Goal: Answer question/provide support: Share knowledge or assist other users

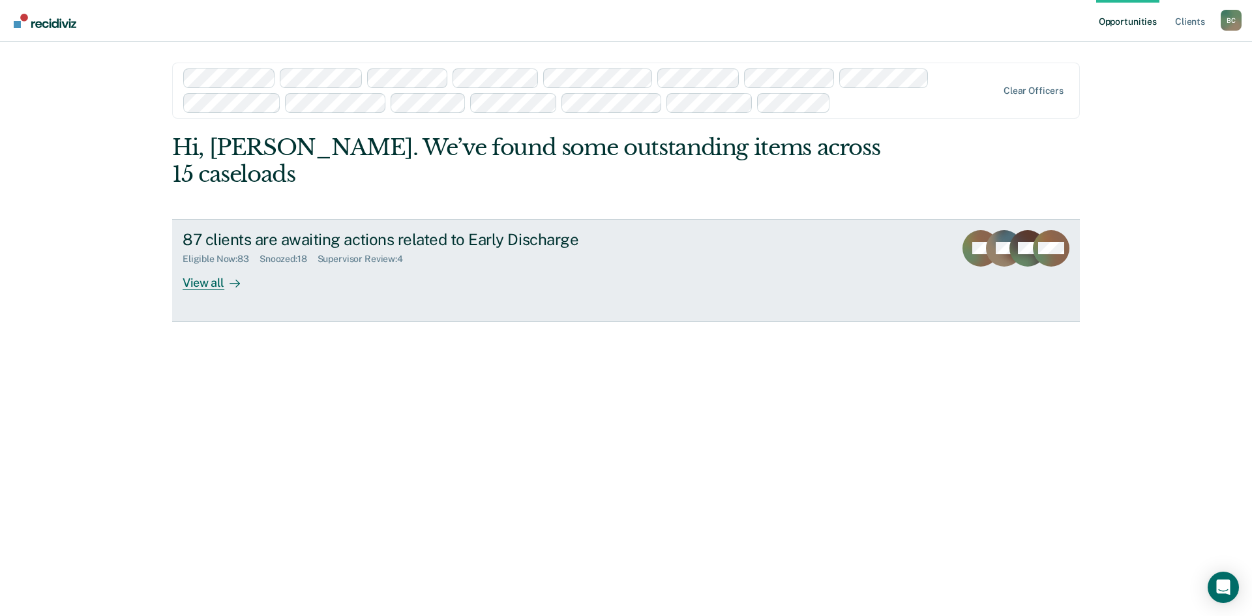
click at [281, 254] on div "Snoozed : 18" at bounding box center [289, 259] width 58 height 11
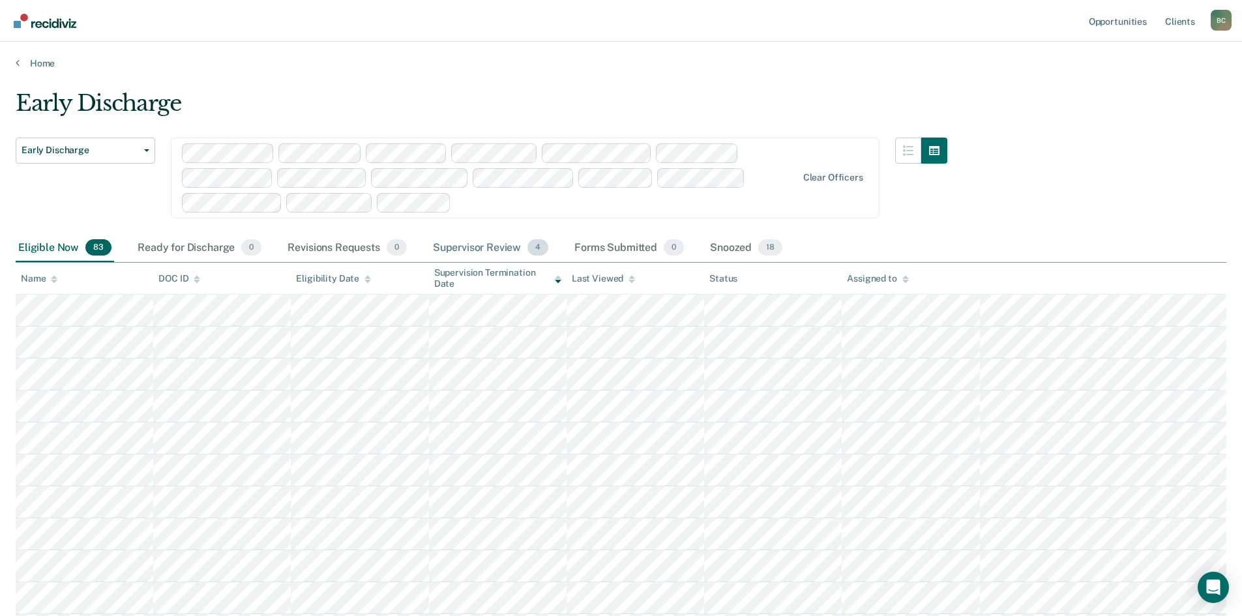
click at [474, 246] on div "Supervisor Review 4" at bounding box center [490, 248] width 121 height 29
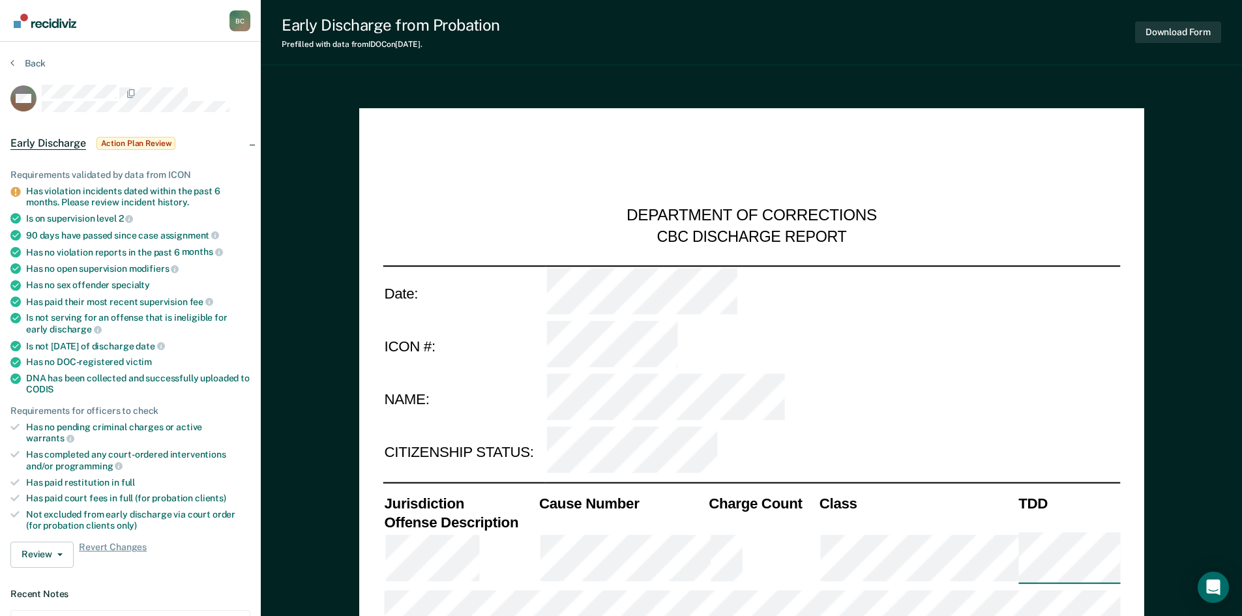
type textarea "x"
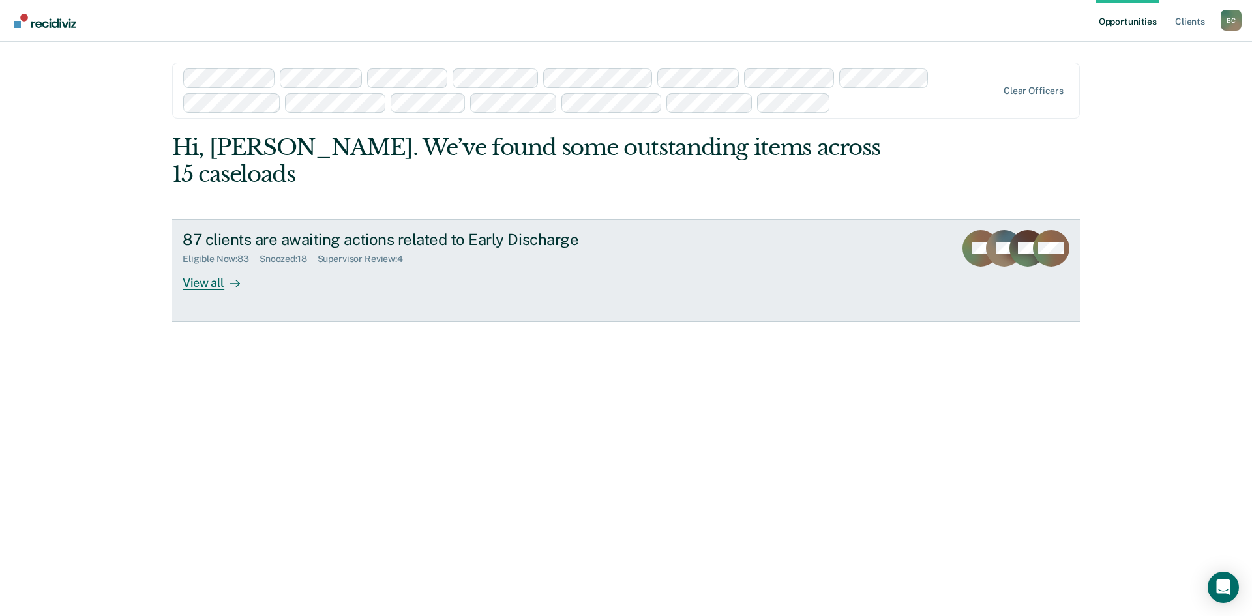
click at [279, 254] on div "Snoozed : 18" at bounding box center [289, 259] width 58 height 11
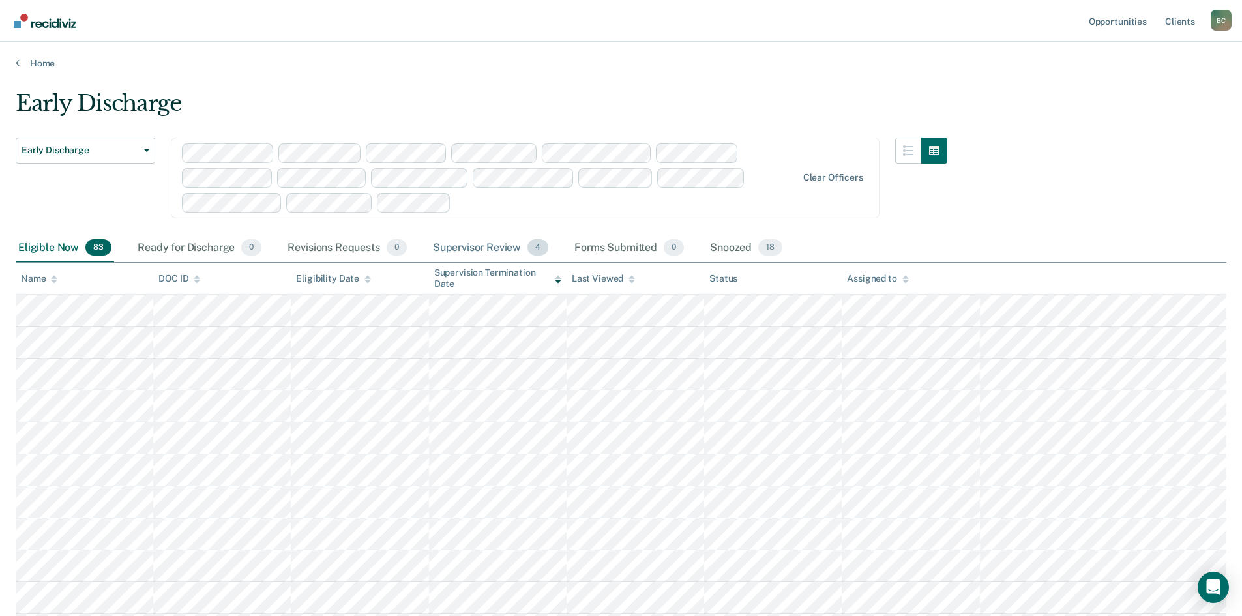
click at [494, 250] on div "Supervisor Review 4" at bounding box center [490, 248] width 121 height 29
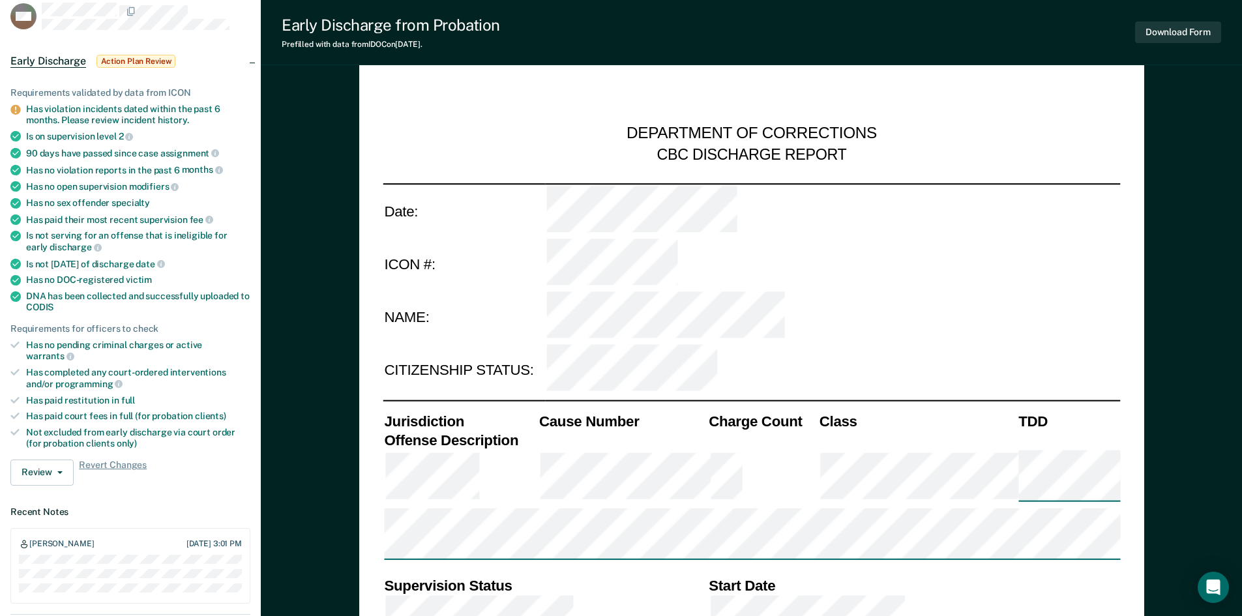
scroll to position [261, 0]
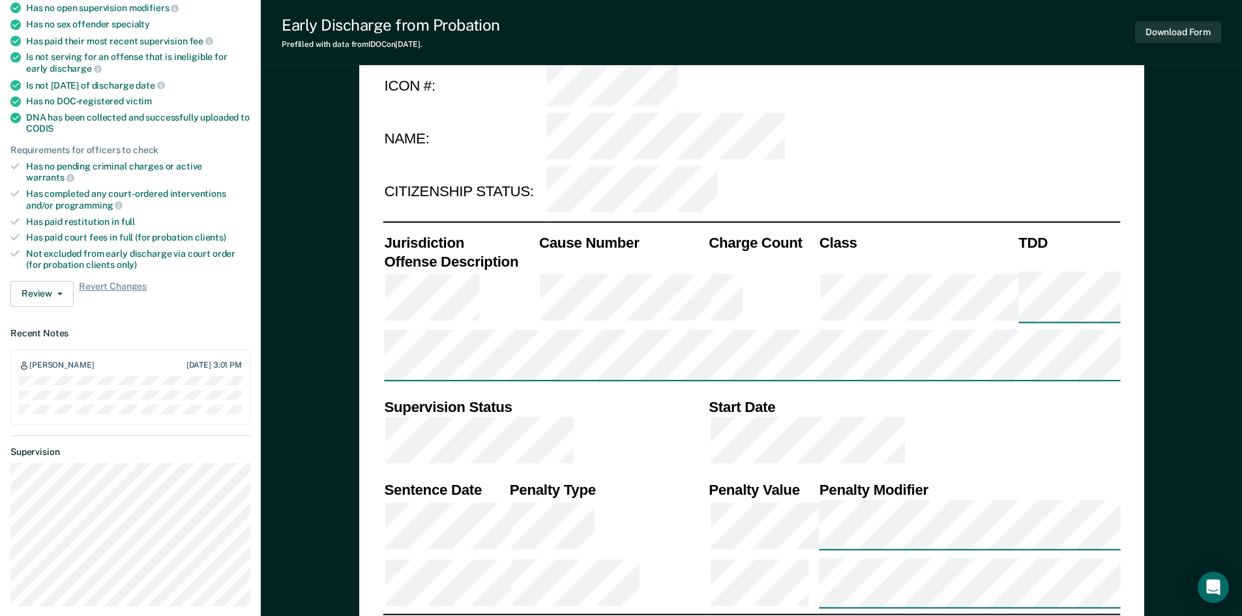
type textarea "x"
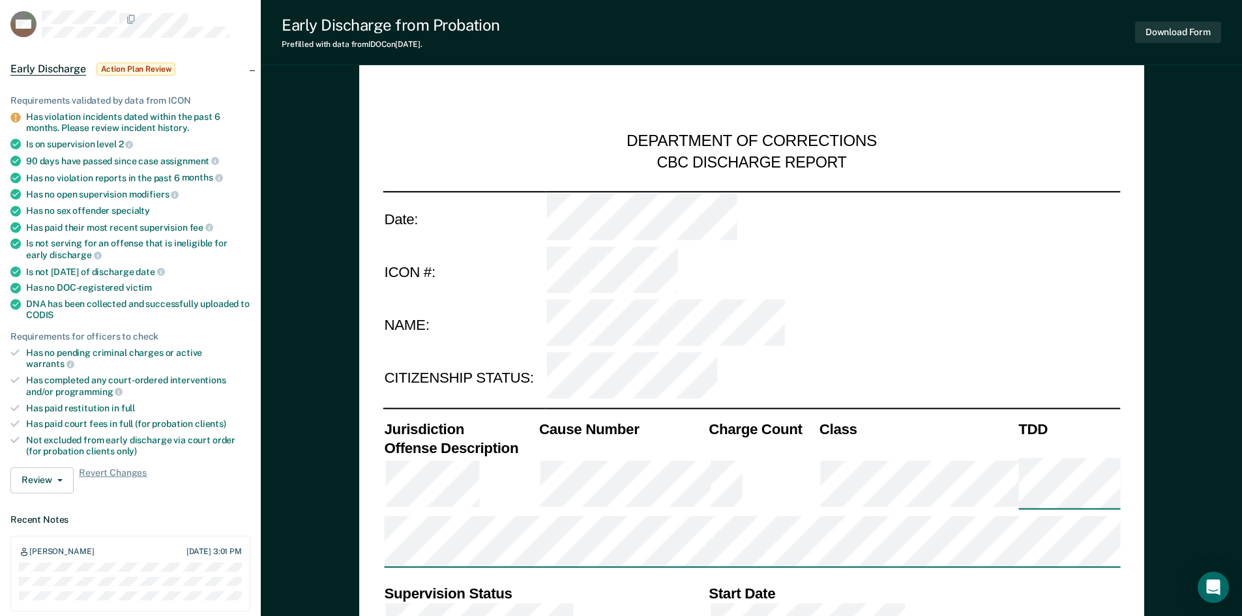
scroll to position [0, 0]
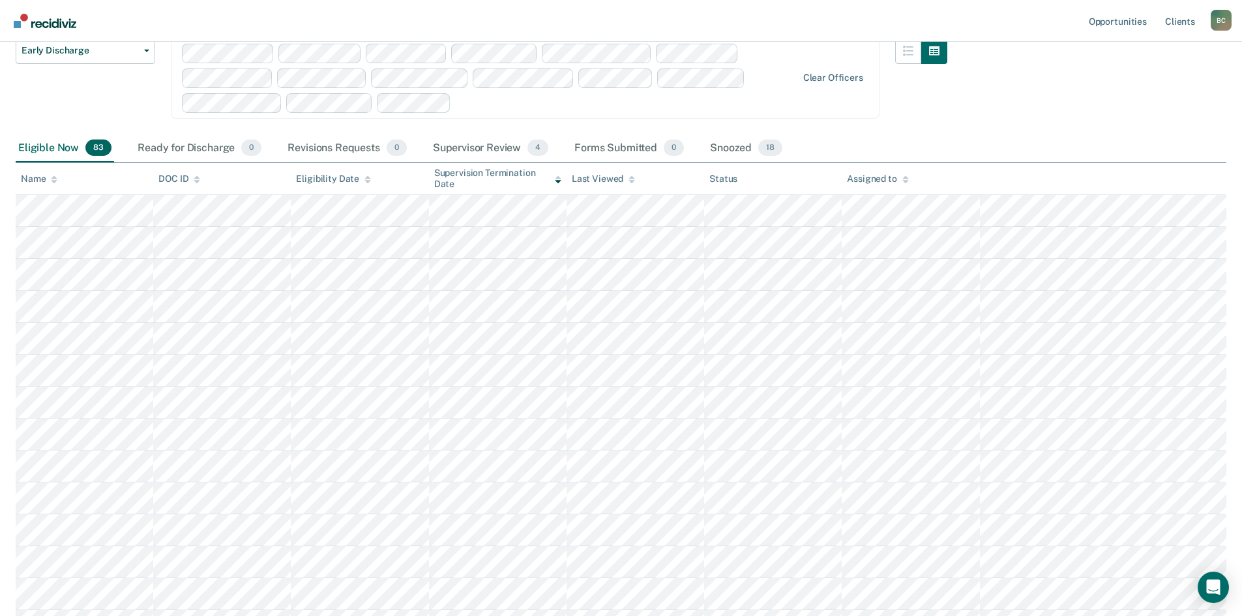
scroll to position [130, 0]
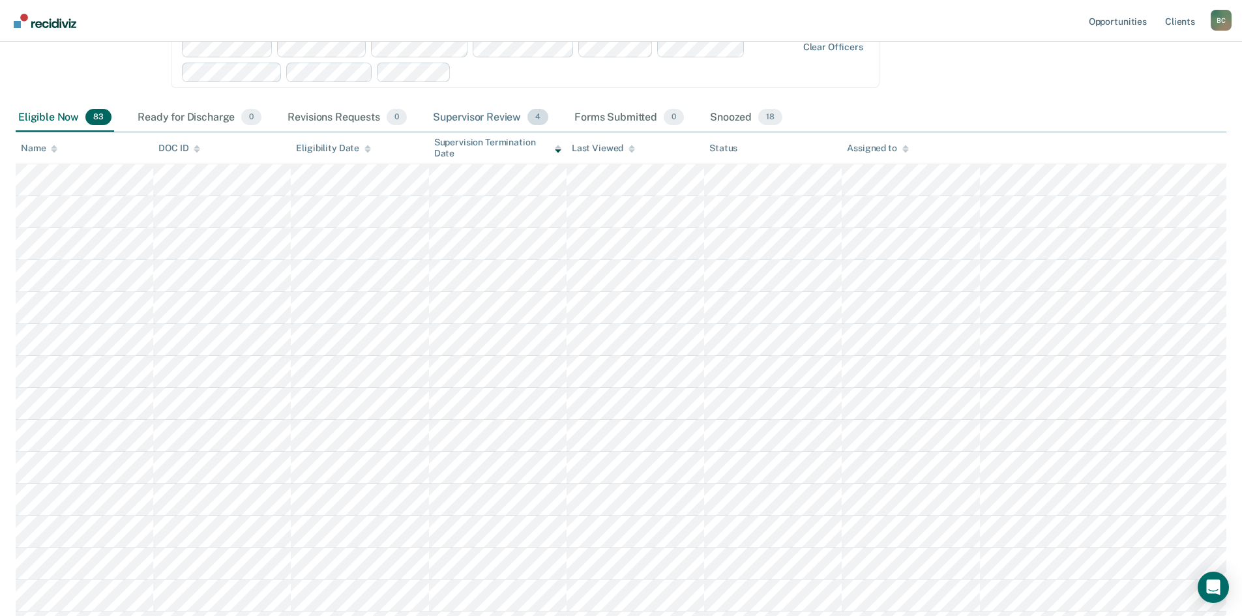
click at [468, 123] on div "Supervisor Review 4" at bounding box center [490, 118] width 121 height 29
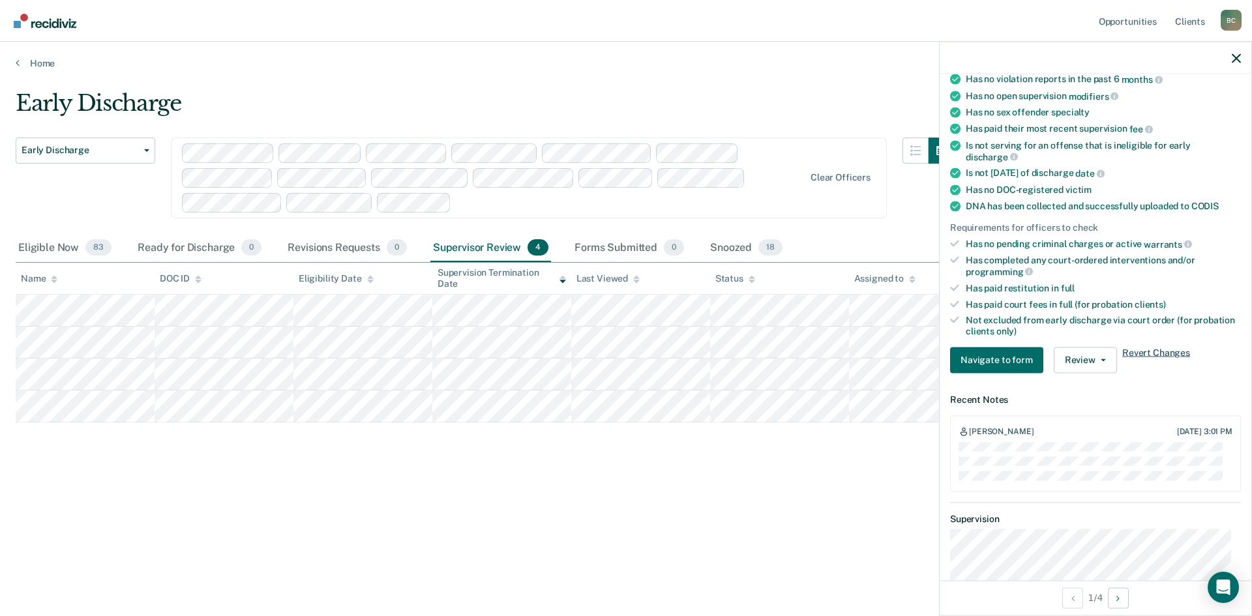
scroll to position [0, 0]
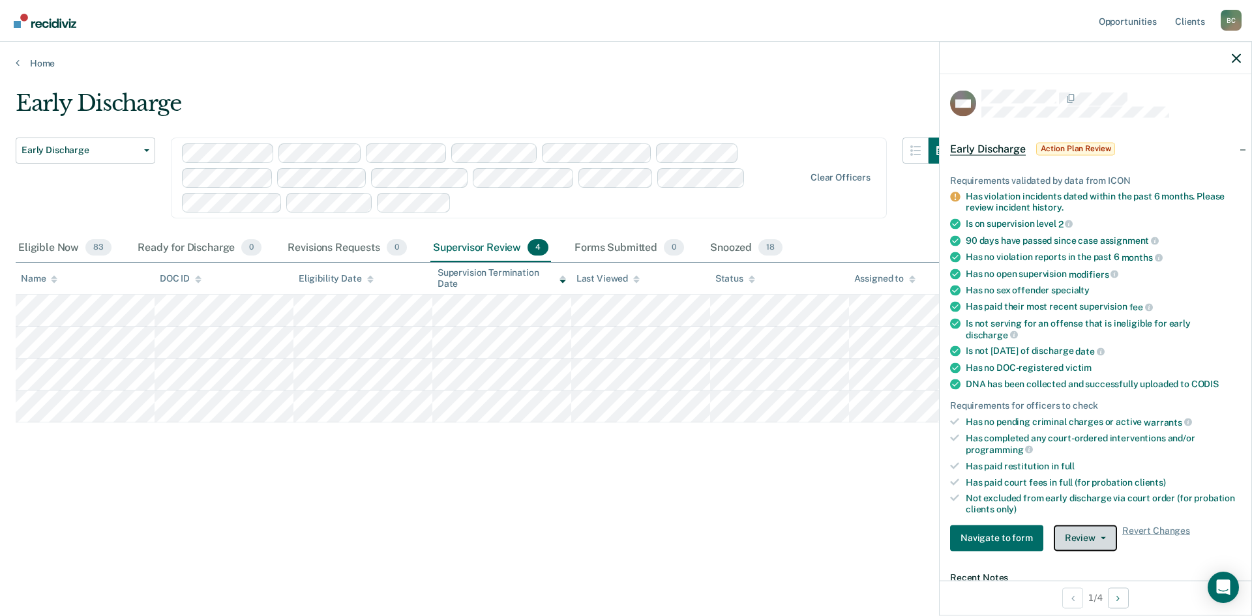
click at [1084, 535] on button "Review" at bounding box center [1085, 538] width 63 height 26
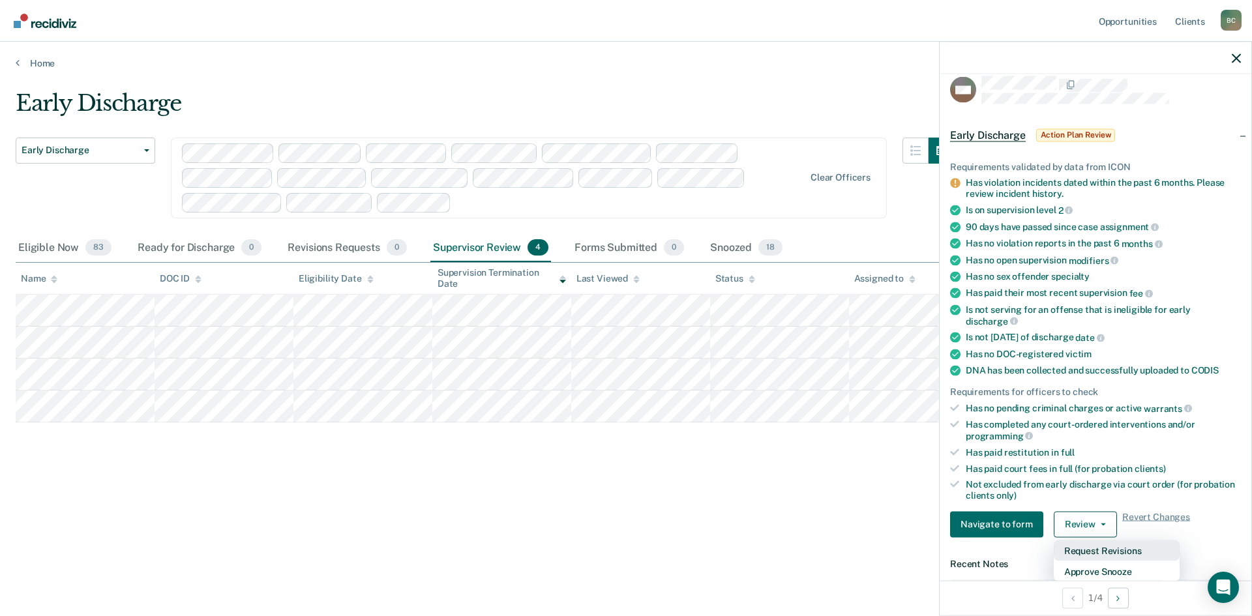
scroll to position [209, 0]
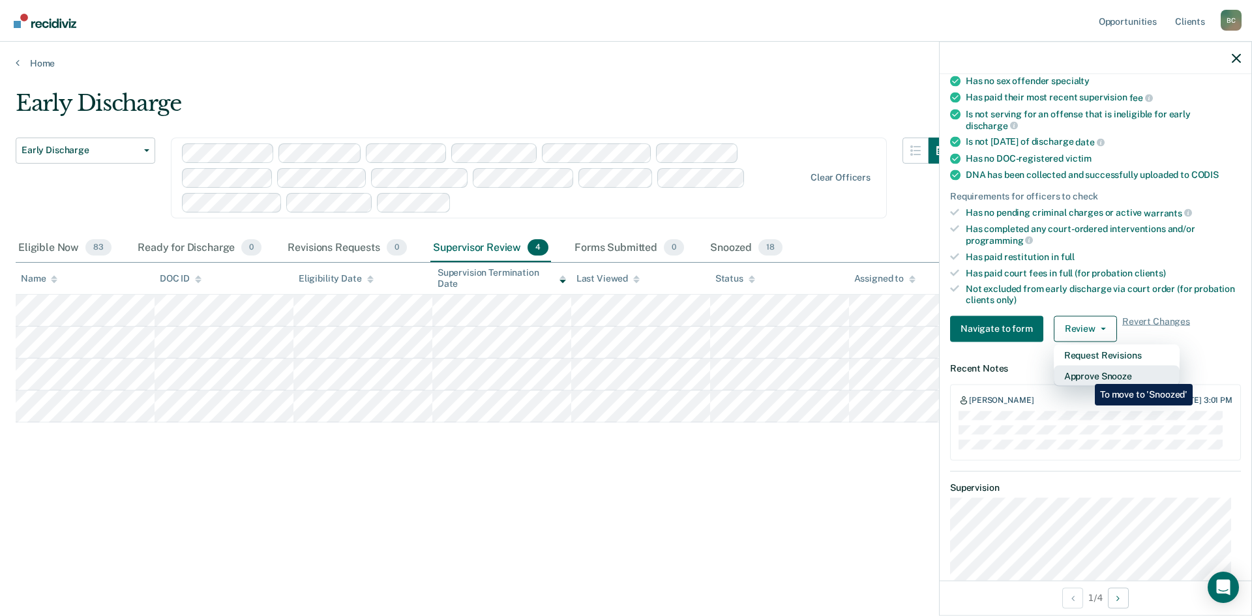
click at [1085, 374] on button "Approve Snooze" at bounding box center [1117, 375] width 126 height 21
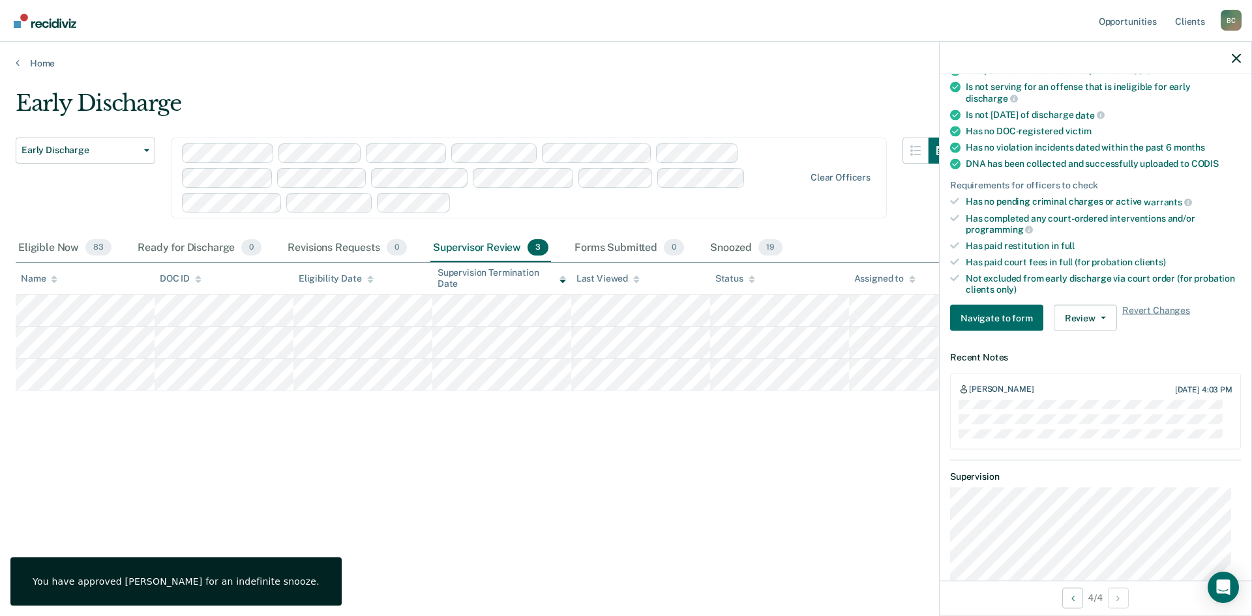
scroll to position [182, 0]
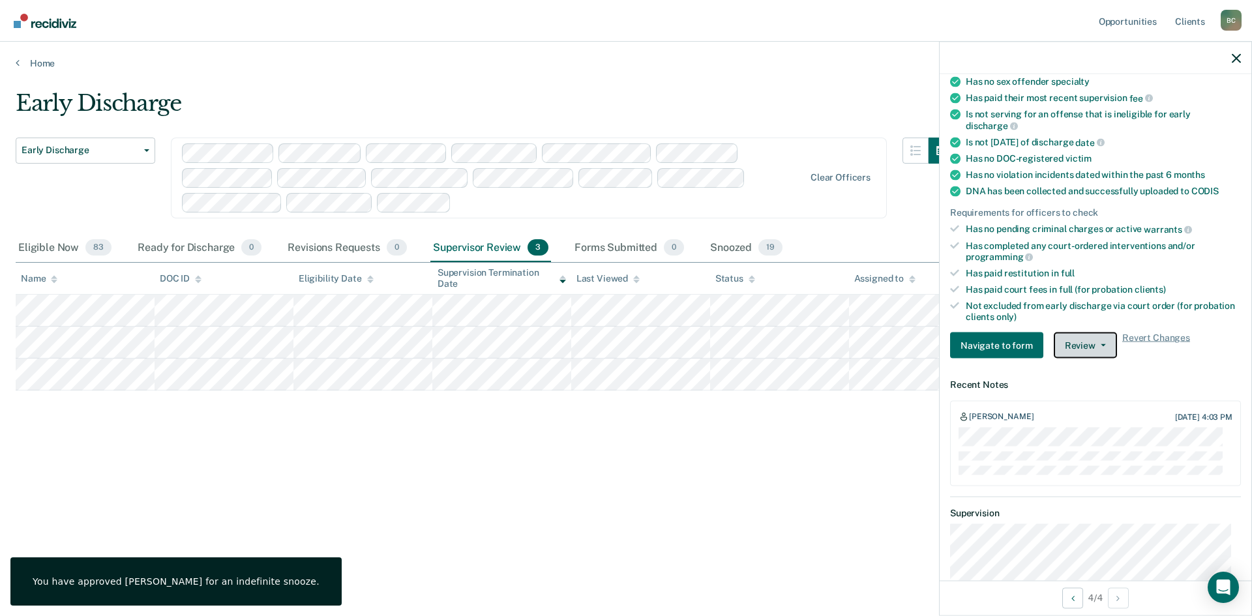
click at [1090, 336] on button "Review" at bounding box center [1085, 346] width 63 height 26
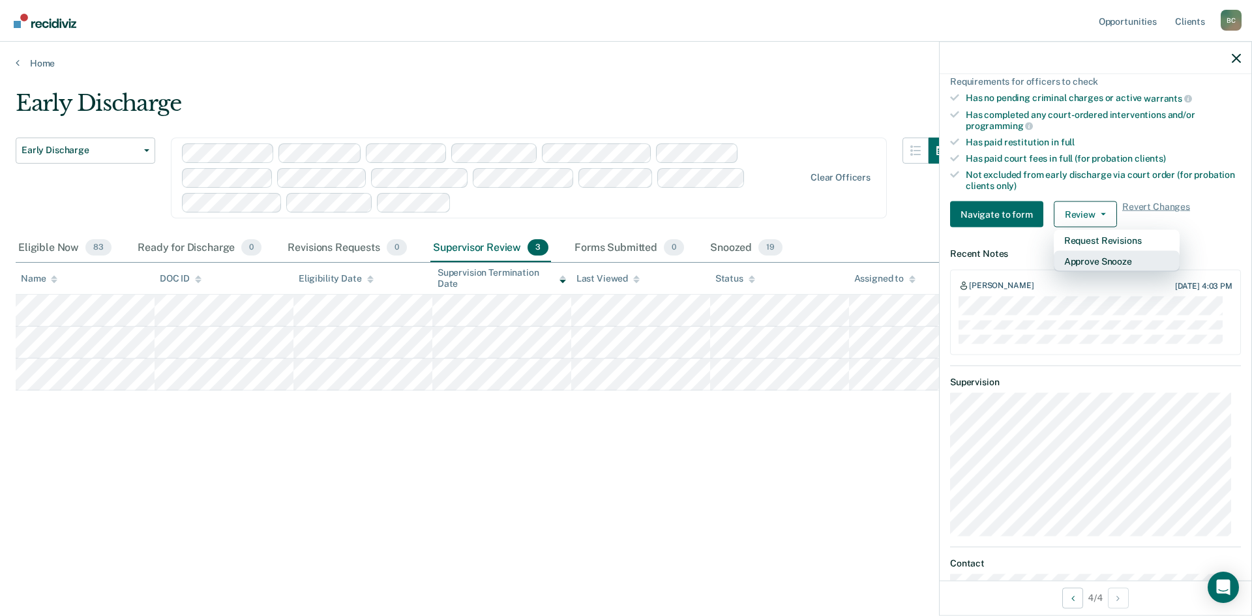
scroll to position [326, 0]
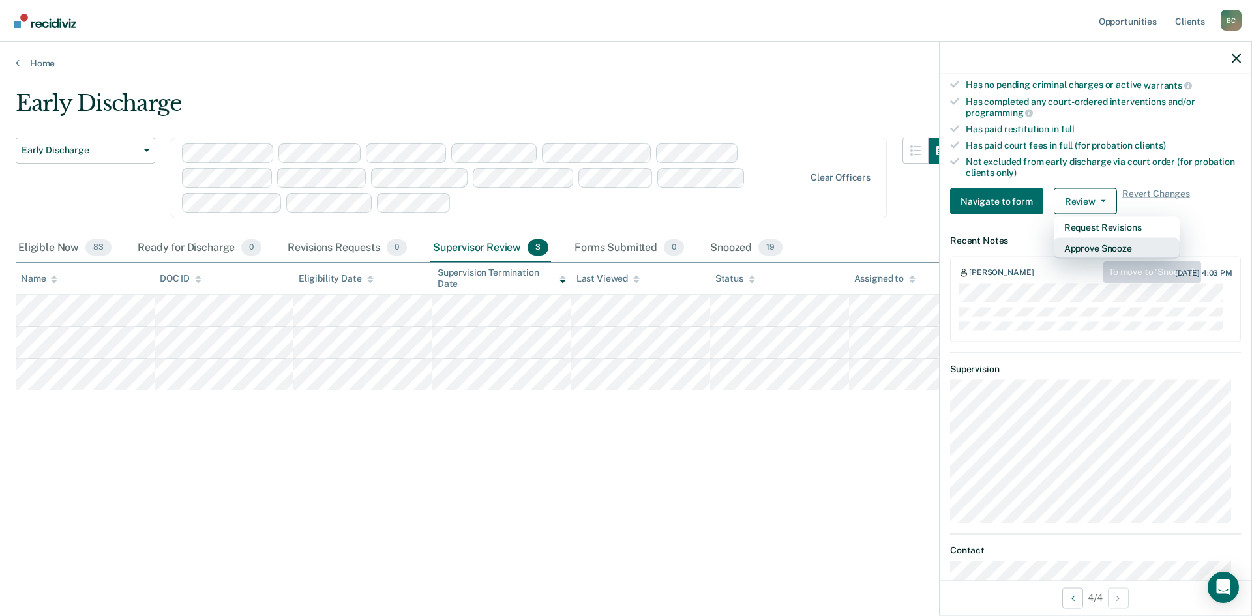
click at [1092, 247] on button "Approve Snooze" at bounding box center [1117, 248] width 126 height 21
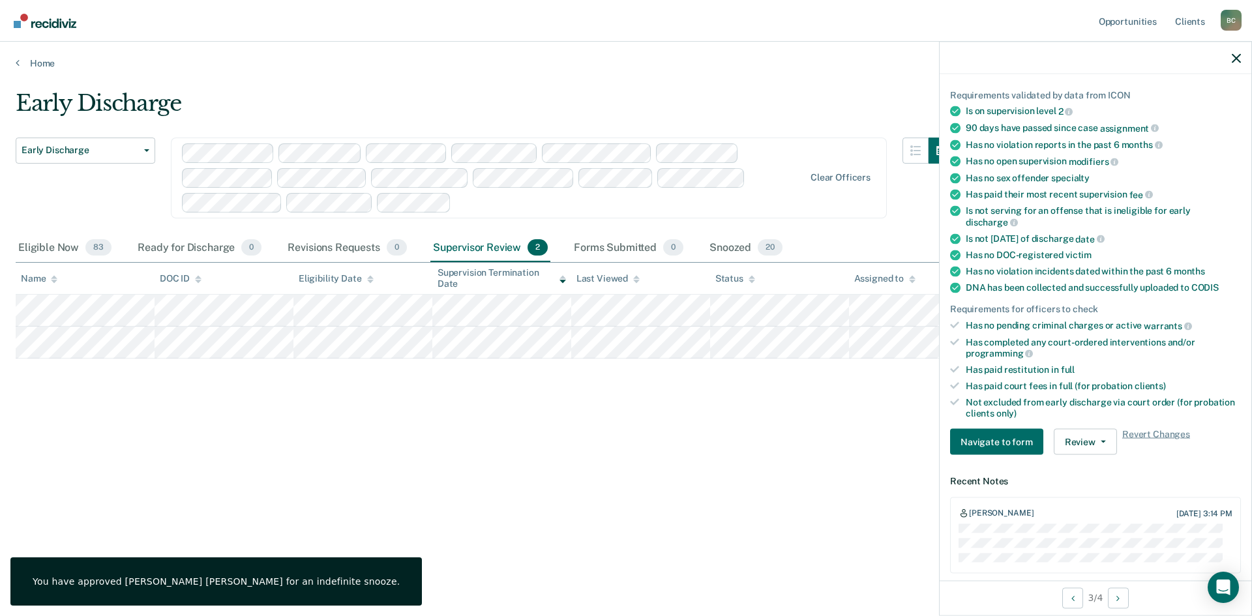
scroll to position [261, 0]
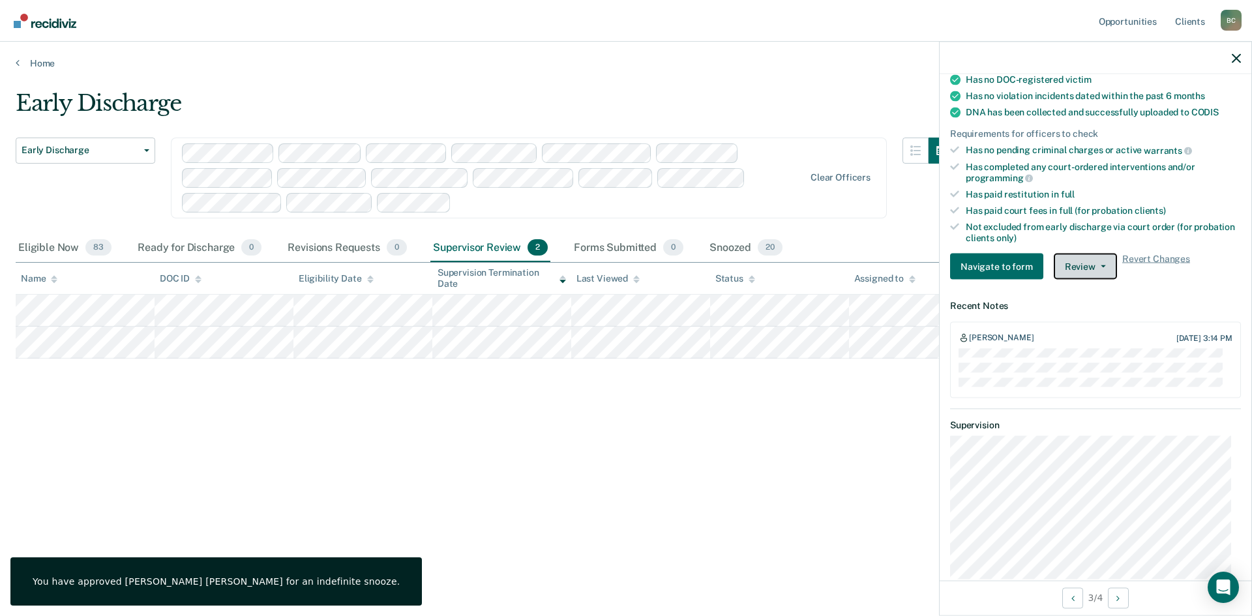
click at [1086, 269] on button "Review" at bounding box center [1085, 267] width 63 height 26
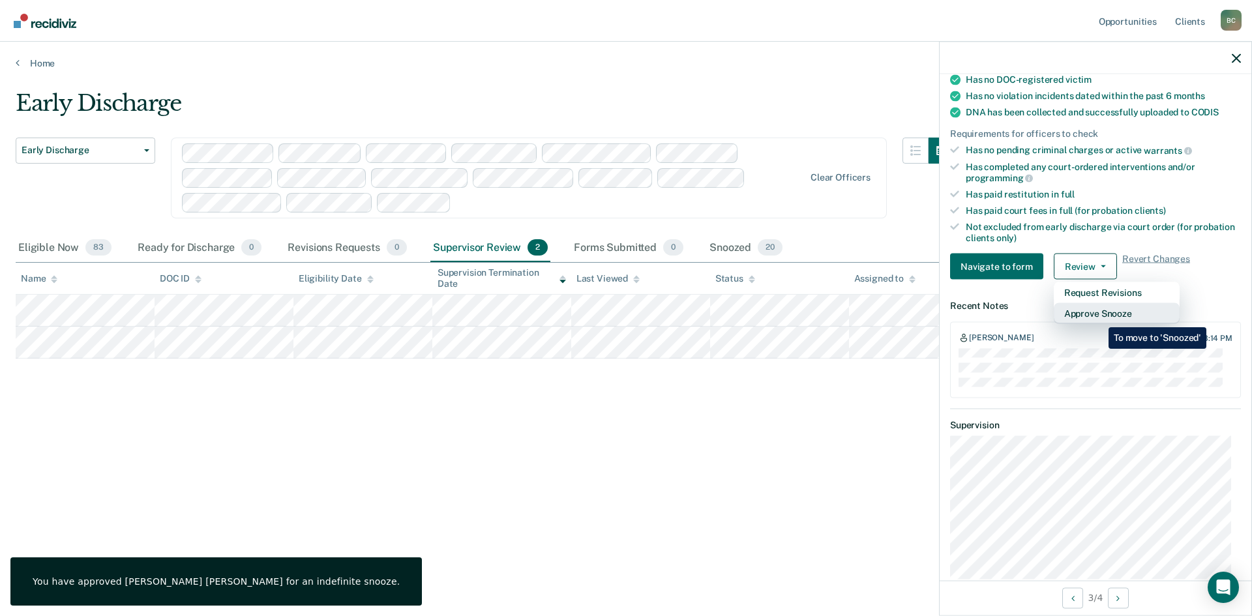
click at [1098, 318] on button "Approve Snooze" at bounding box center [1117, 313] width 126 height 21
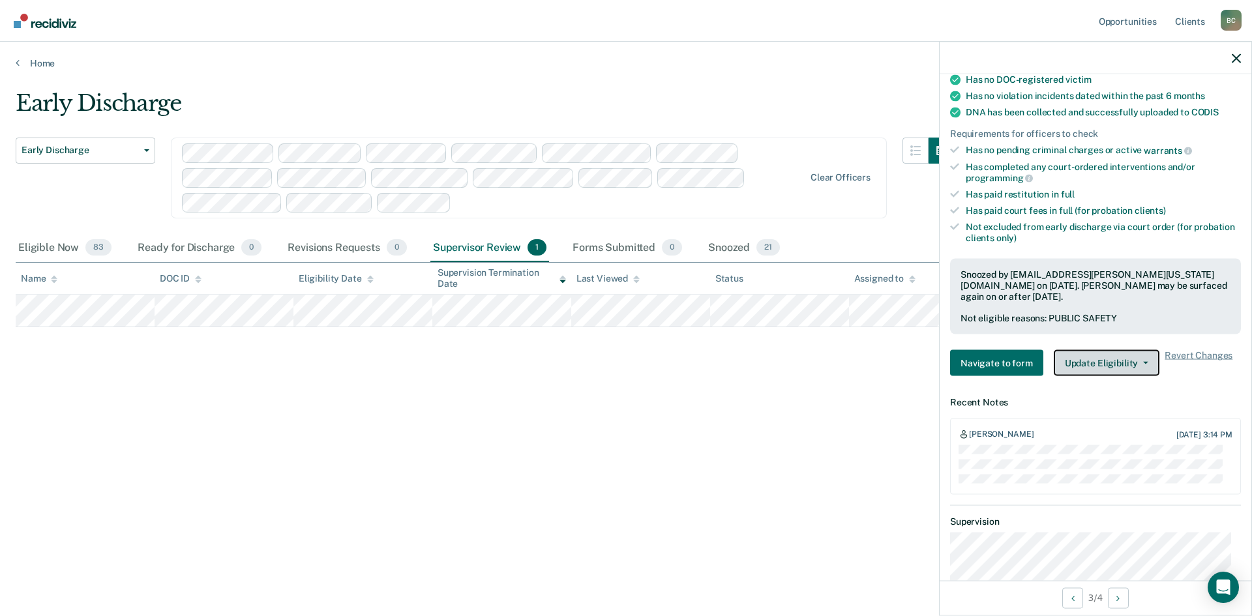
click at [1112, 358] on button "Update Eligibility" at bounding box center [1107, 363] width 106 height 26
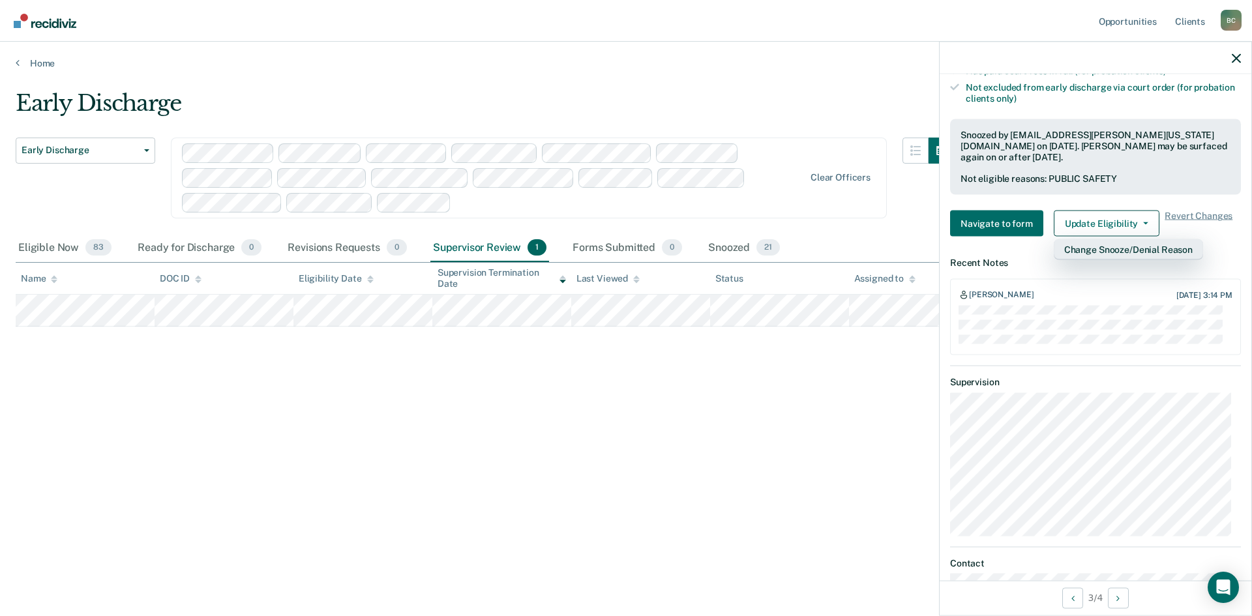
scroll to position [503, 0]
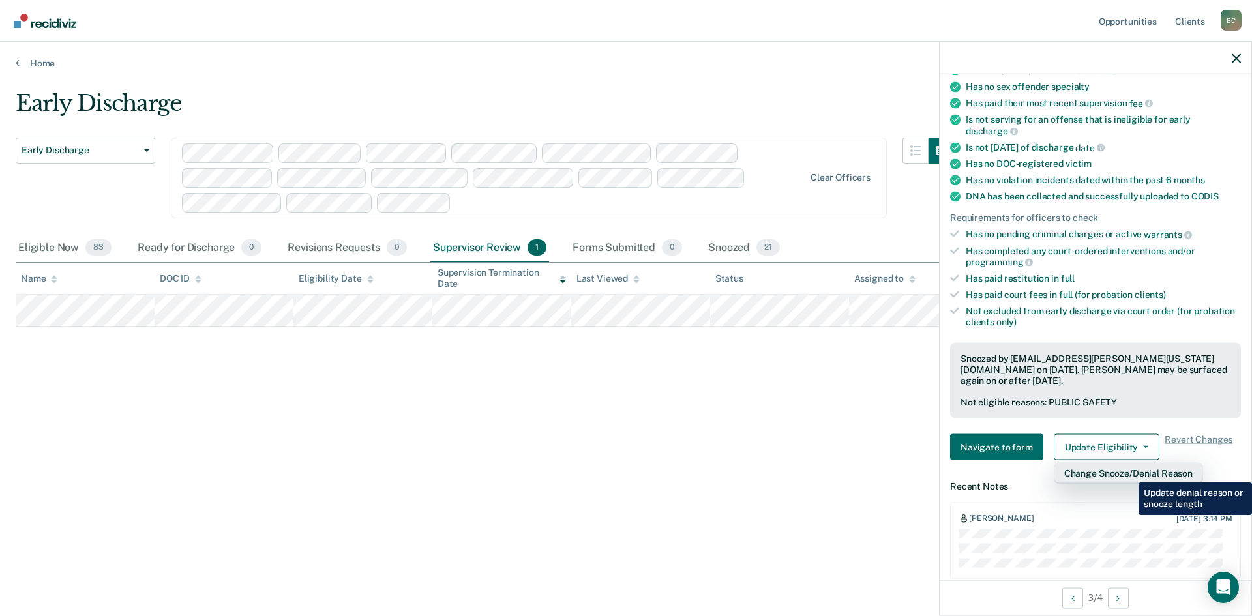
click at [1129, 473] on button "Change Snooze/Denial Reason" at bounding box center [1128, 473] width 149 height 21
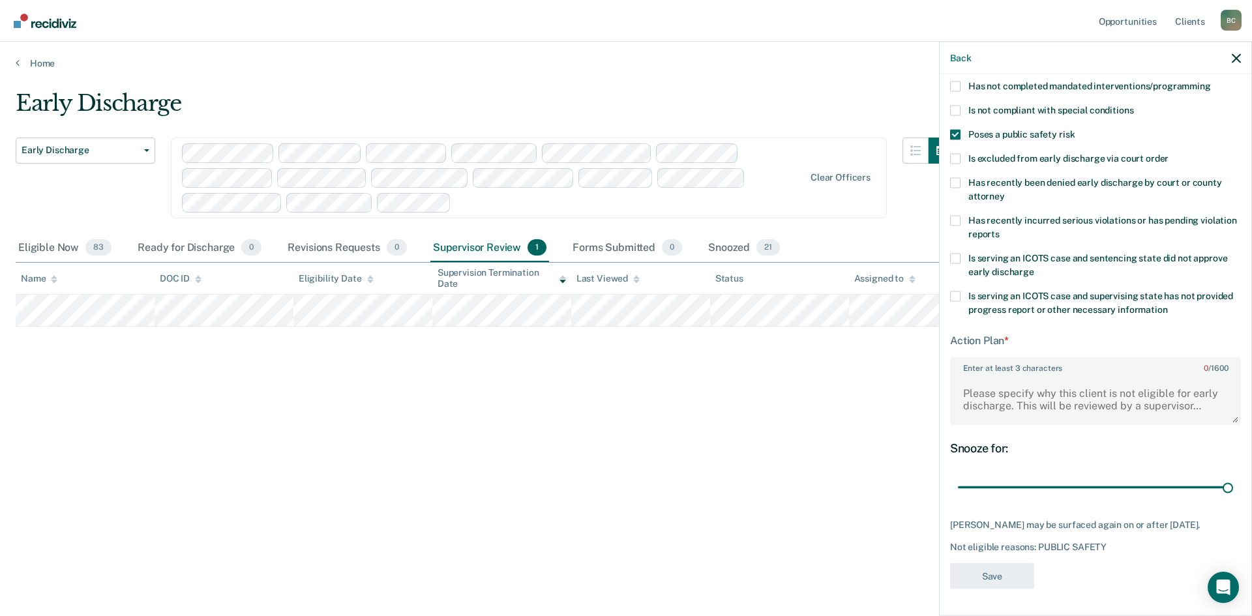
scroll to position [151, 0]
click at [1043, 456] on div "Snooze for: 90 days" at bounding box center [1095, 470] width 291 height 58
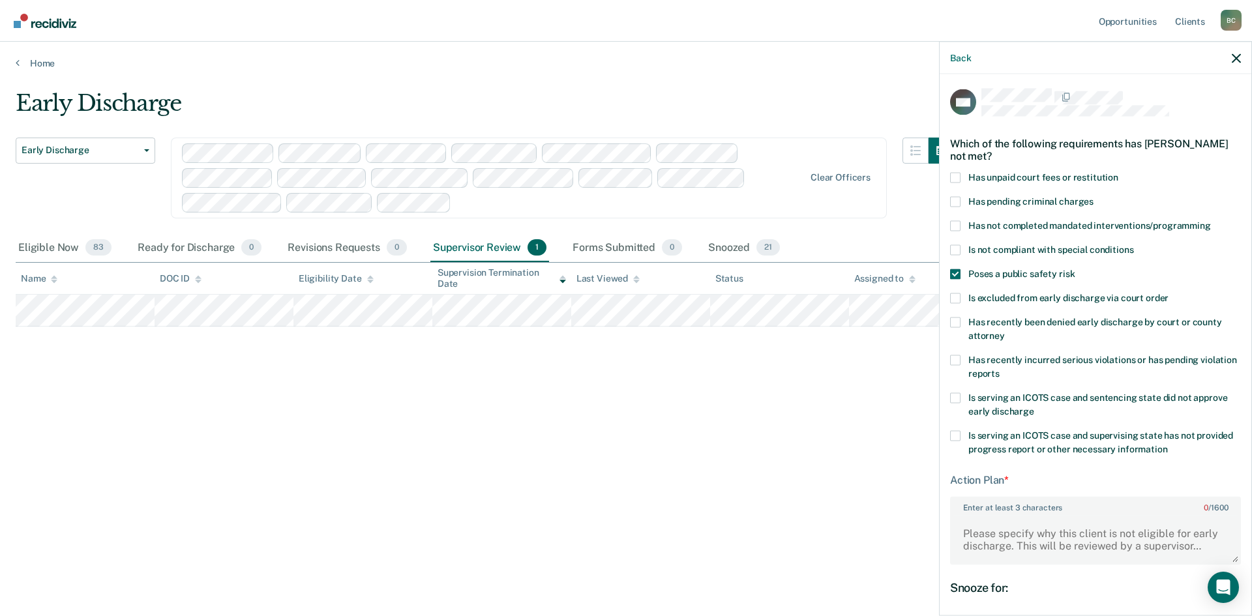
scroll to position [0, 0]
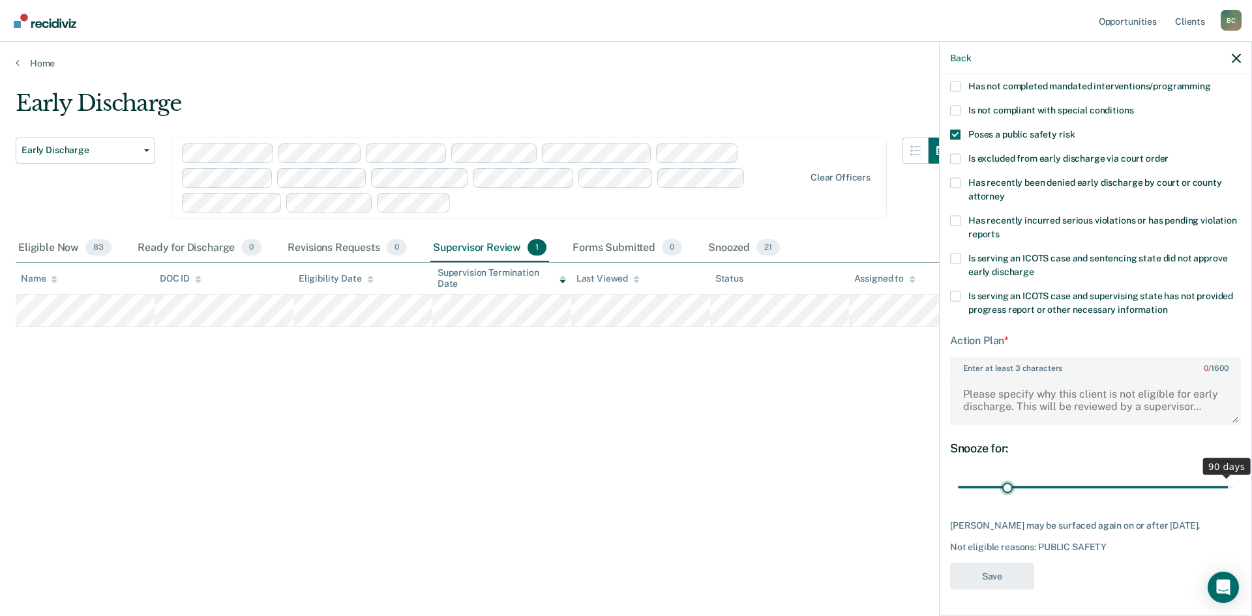
click at [1007, 476] on input "range" at bounding box center [1095, 487] width 275 height 23
drag, startPoint x: 1000, startPoint y: 487, endPoint x: 947, endPoint y: 490, distance: 52.9
type input "1"
click at [958, 490] on input "range" at bounding box center [1095, 488] width 275 height 23
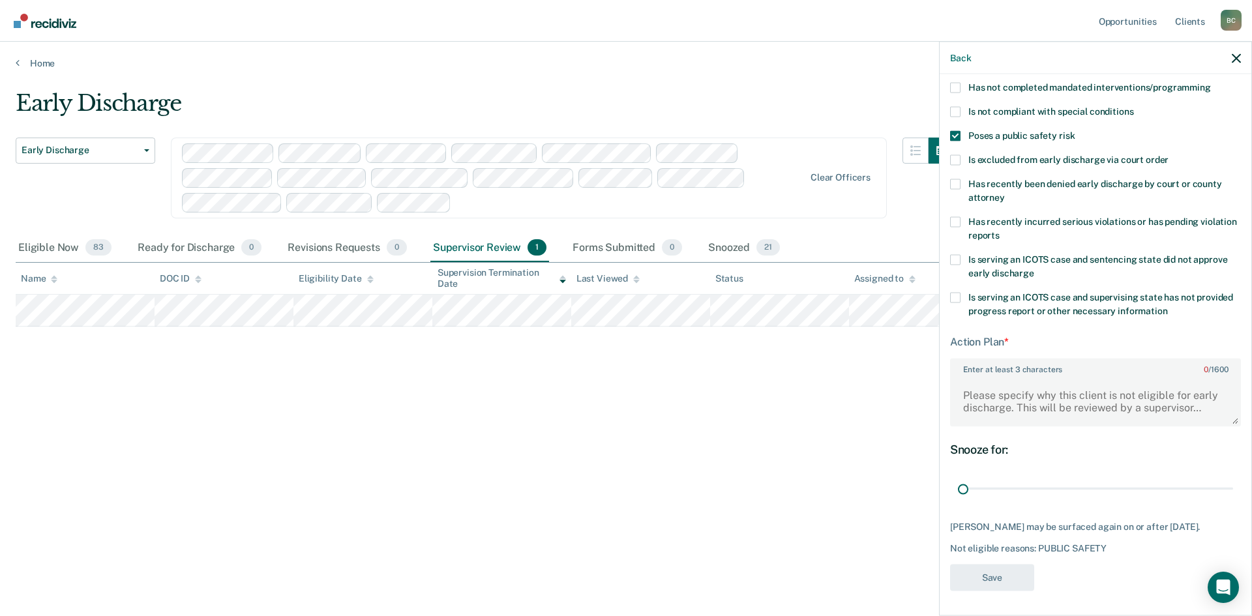
click at [987, 372] on label "Enter at least 3 characters 0 / 1600" at bounding box center [1095, 367] width 288 height 14
click at [987, 377] on textarea "Enter at least 3 characters 0 / 1600" at bounding box center [1095, 401] width 288 height 48
click at [1092, 391] on textarea "Felony and Firearm Charge not eligible at this time" at bounding box center [1095, 401] width 288 height 48
type textarea "Felony and Firearm Charges not eligible at this time"
click at [987, 584] on button "Save" at bounding box center [992, 577] width 84 height 27
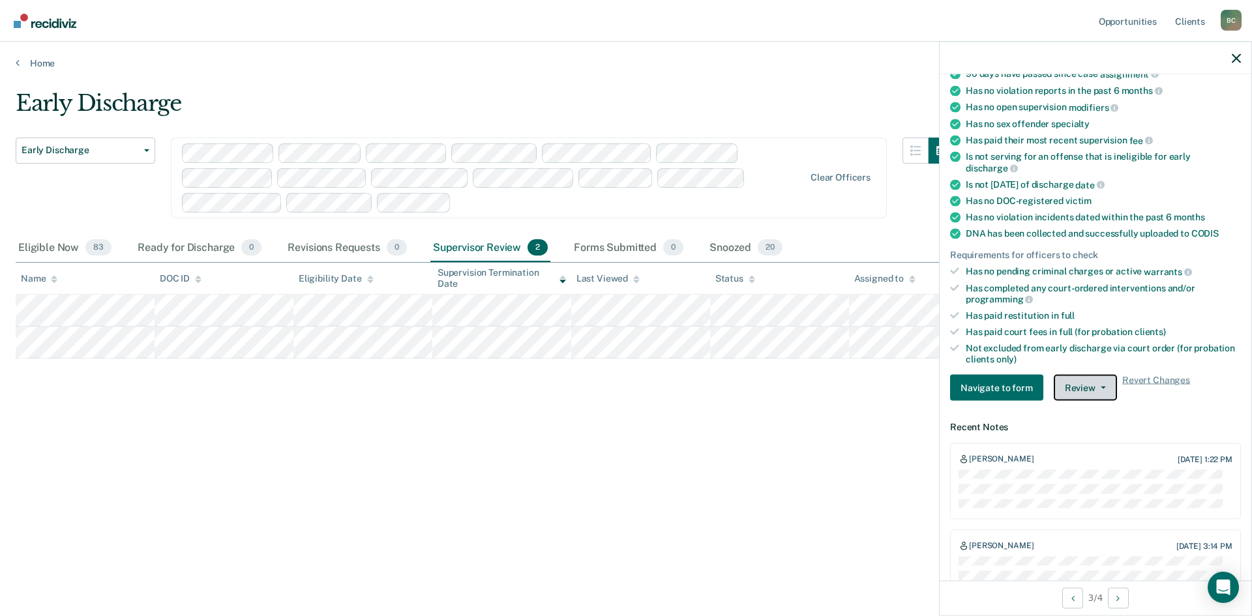
click at [1070, 389] on button "Review" at bounding box center [1085, 388] width 63 height 26
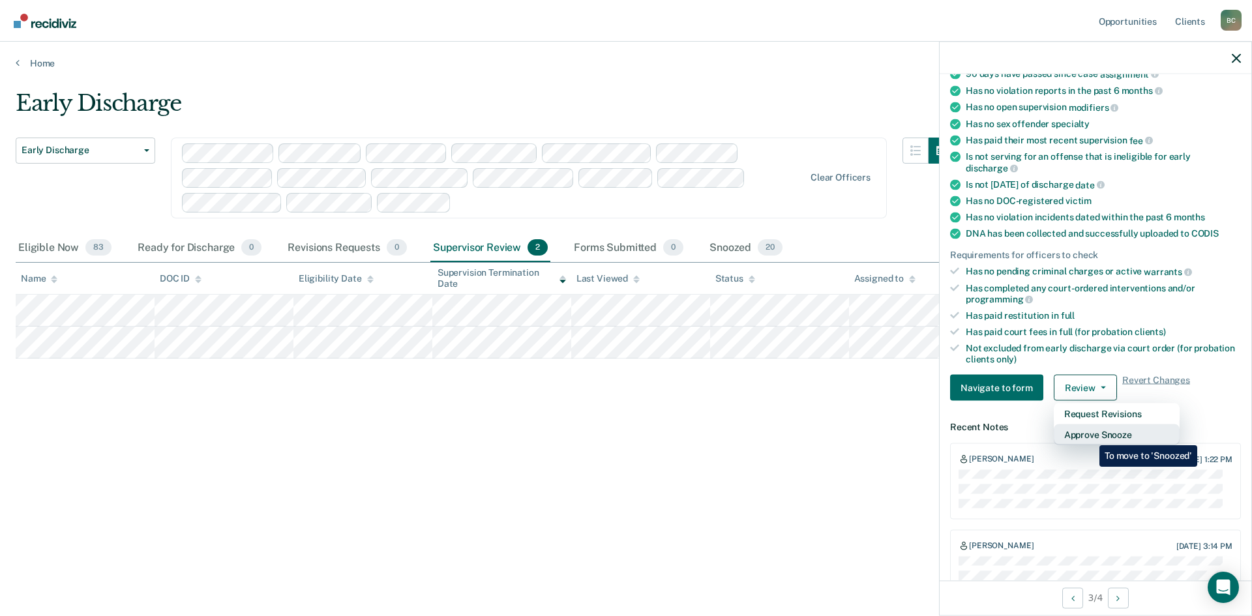
click at [1090, 436] on button "Approve Snooze" at bounding box center [1117, 435] width 126 height 21
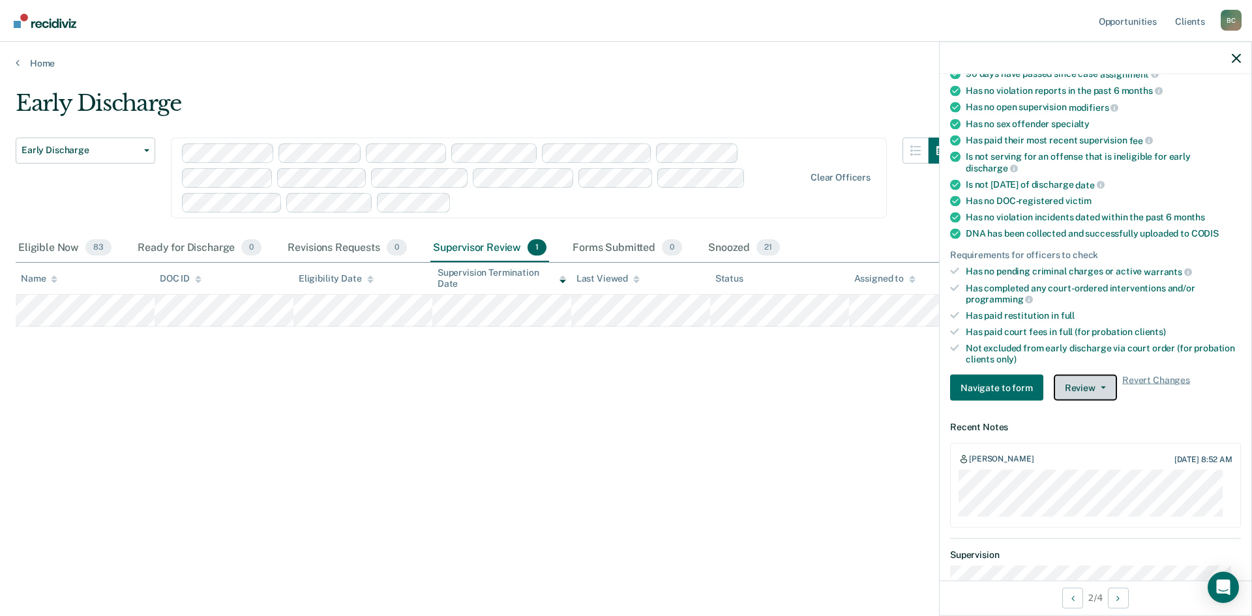
click at [1061, 377] on button "Review" at bounding box center [1085, 388] width 63 height 26
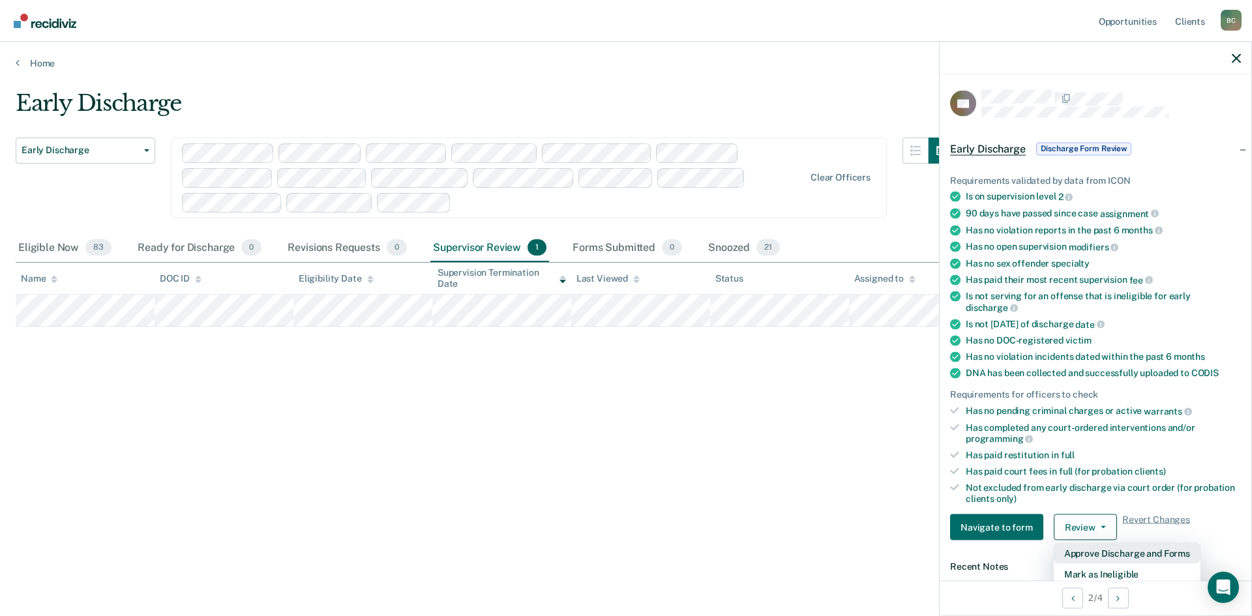
scroll to position [261, 0]
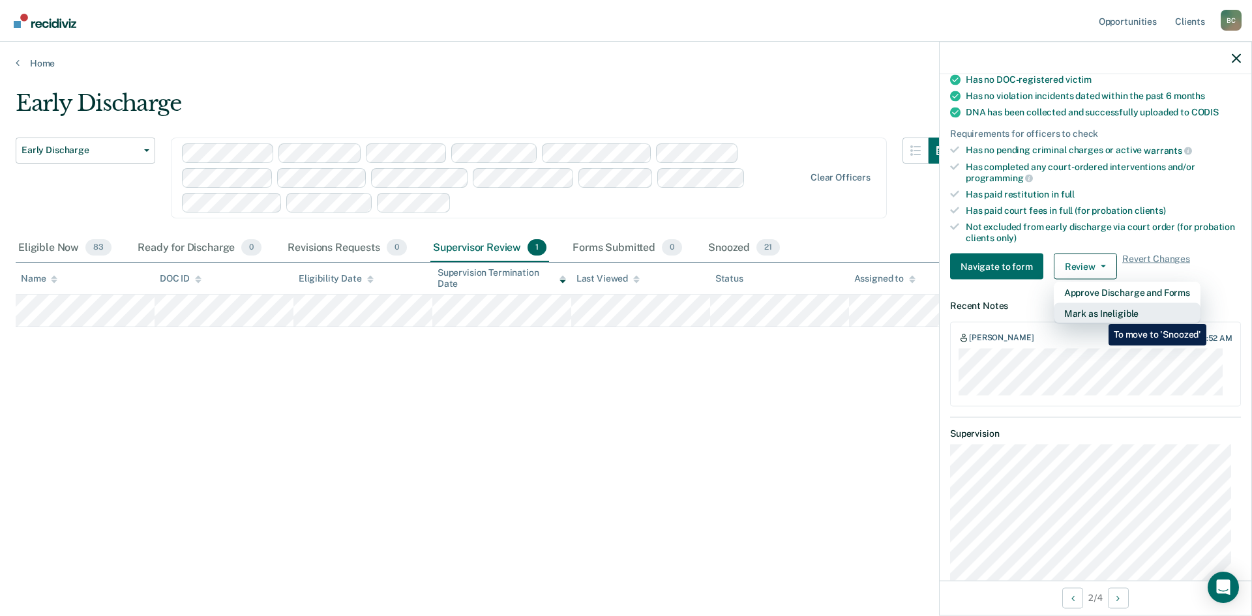
click at [1099, 314] on button "Mark as Ineligible" at bounding box center [1127, 313] width 147 height 21
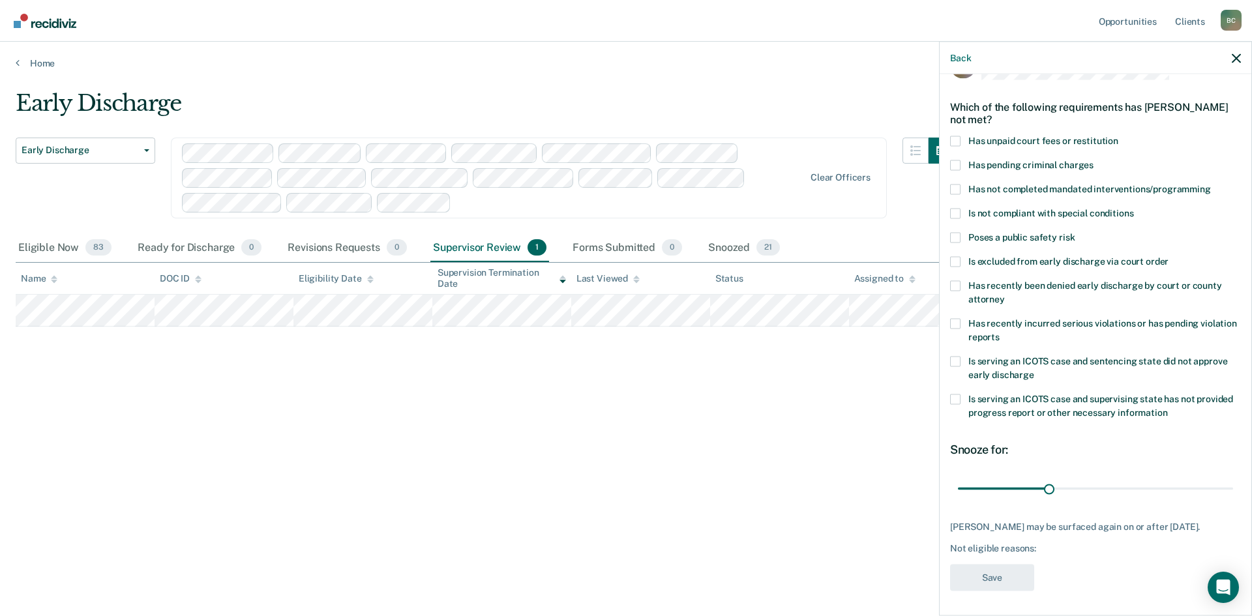
click at [1241, 55] on div "Back" at bounding box center [1096, 58] width 312 height 33
click at [1234, 56] on icon "button" at bounding box center [1236, 57] width 9 height 9
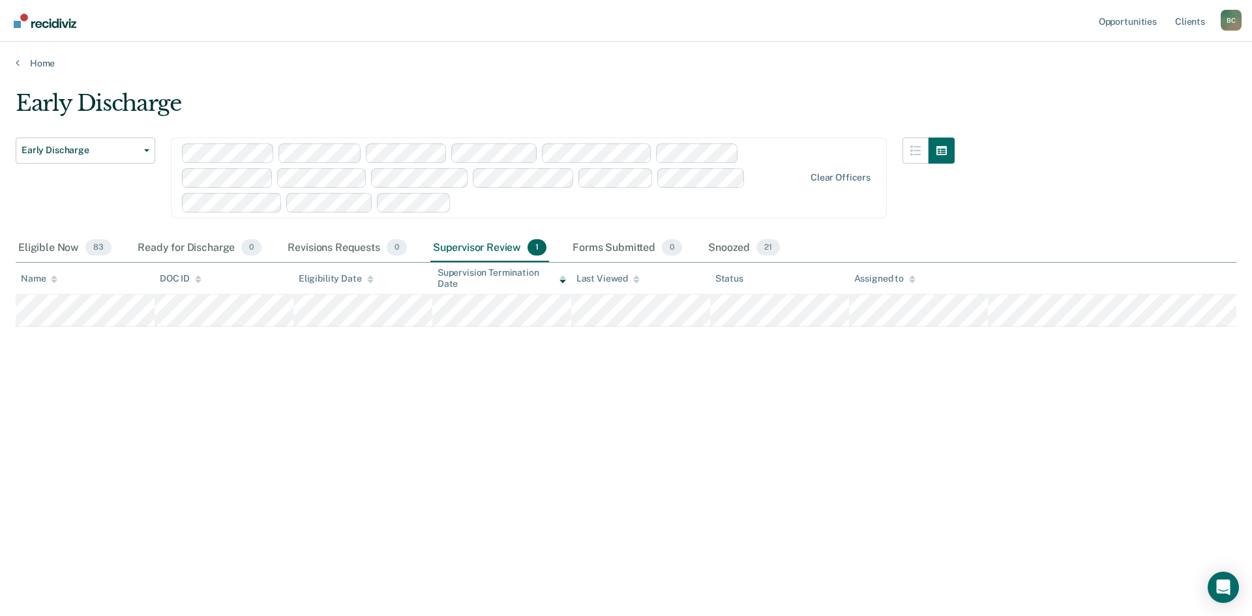
type textarea "x"
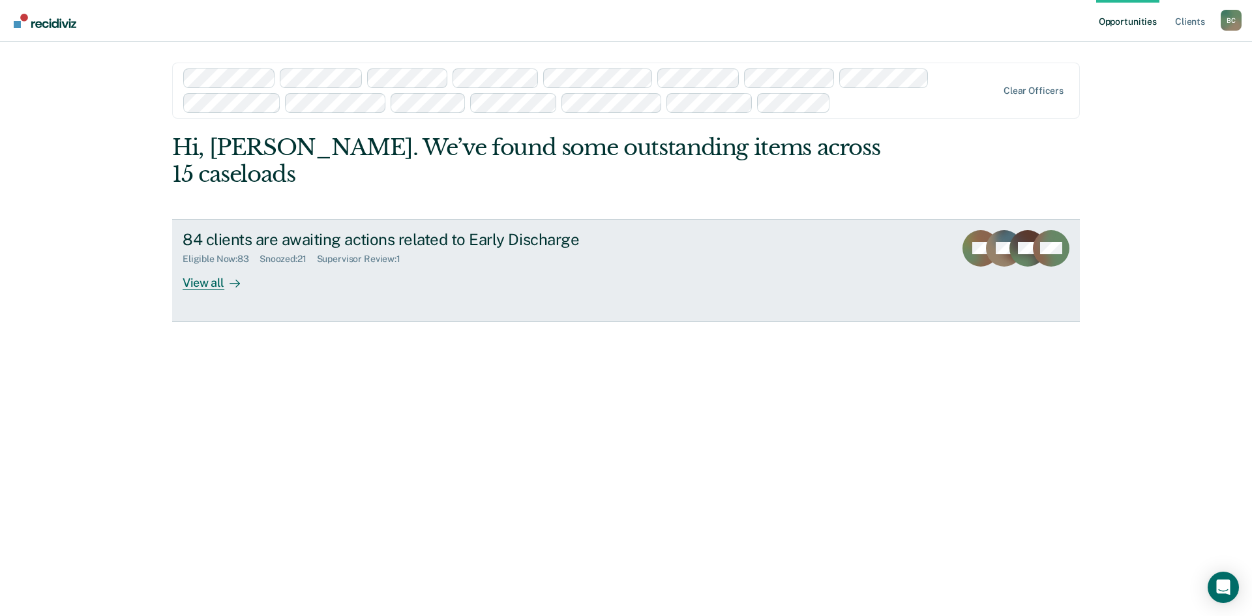
click at [379, 254] on div "Supervisor Review : 1" at bounding box center [364, 259] width 94 height 11
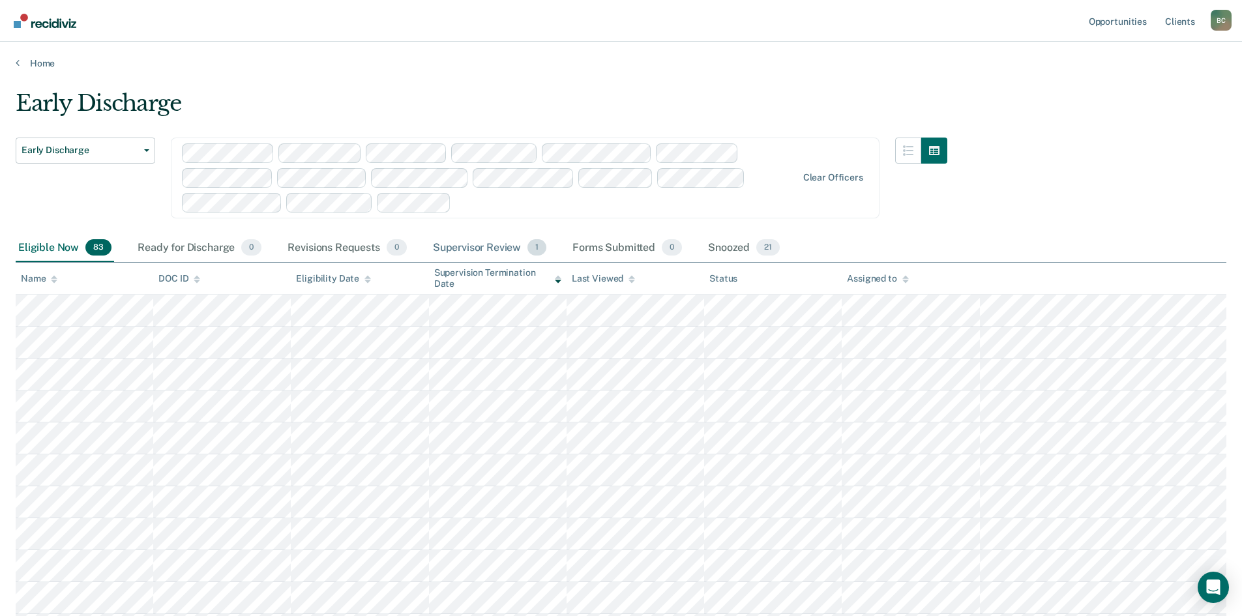
click at [498, 249] on div "Supervisor Review 1" at bounding box center [489, 248] width 119 height 29
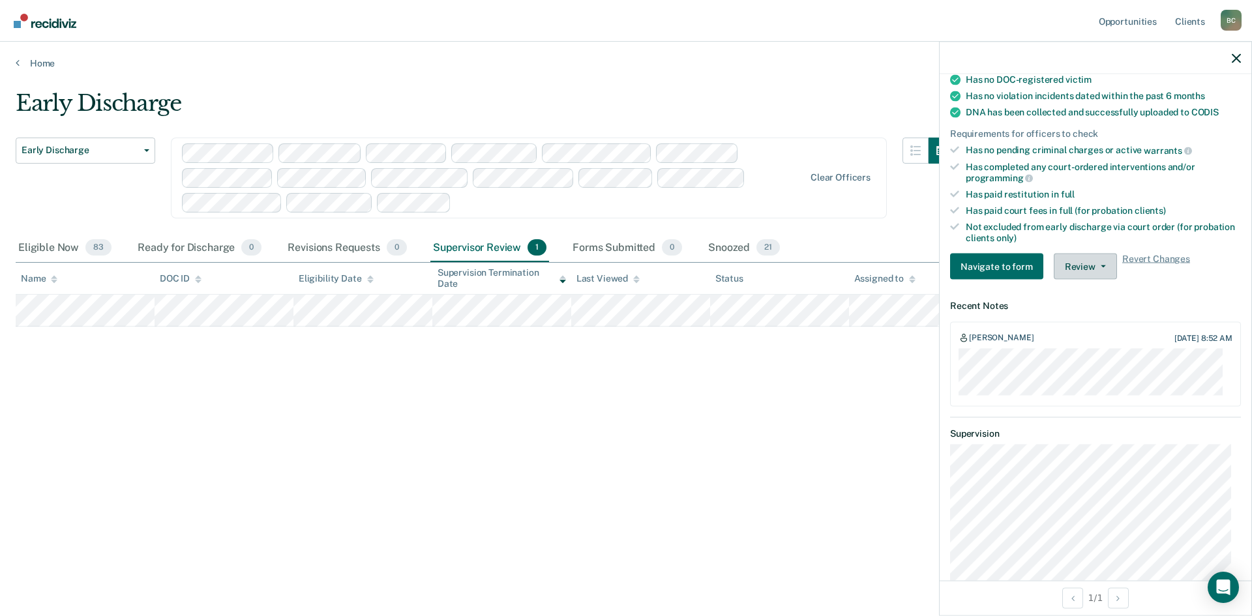
scroll to position [391, 0]
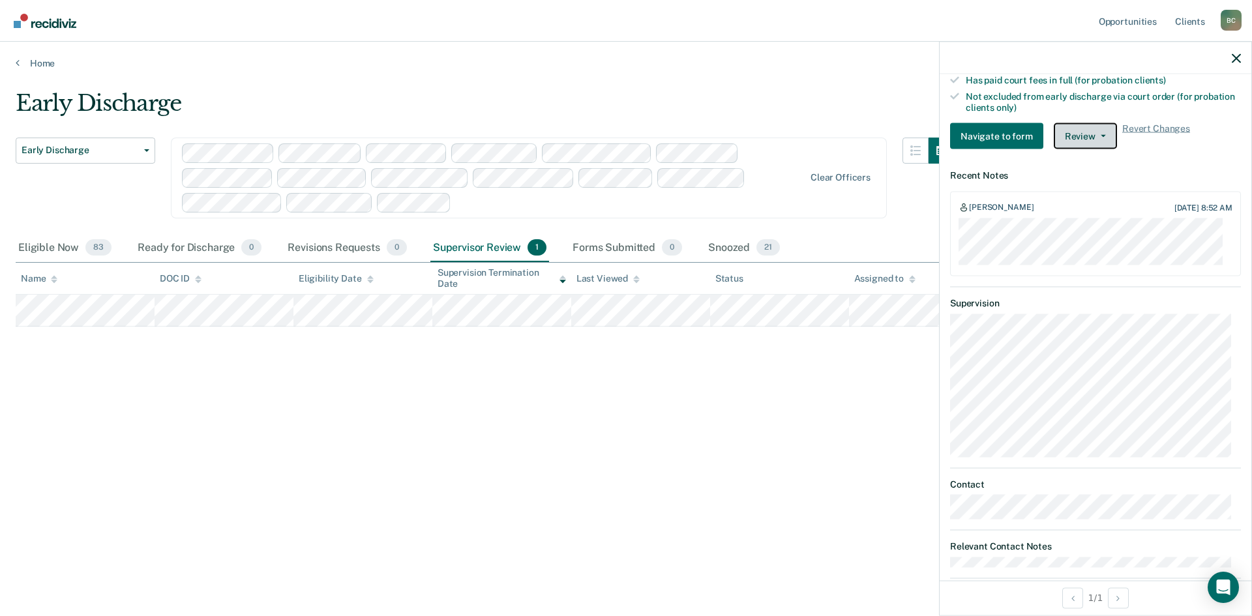
click at [1084, 136] on button "Review" at bounding box center [1085, 136] width 63 height 26
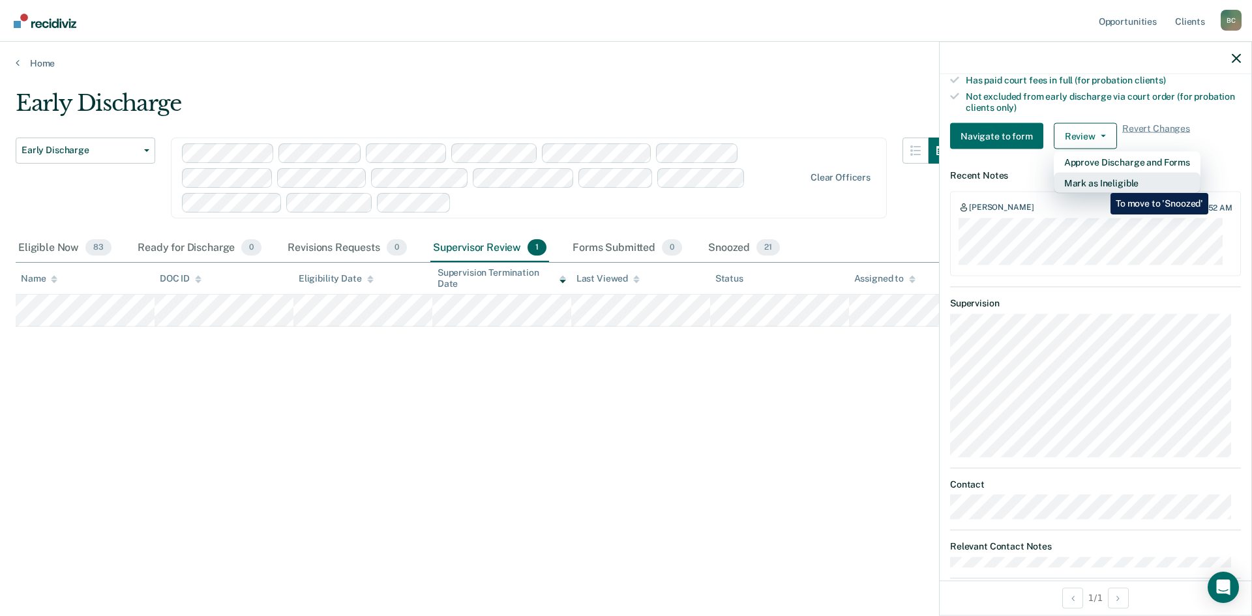
click at [1101, 183] on button "Mark as Ineligible" at bounding box center [1127, 183] width 147 height 21
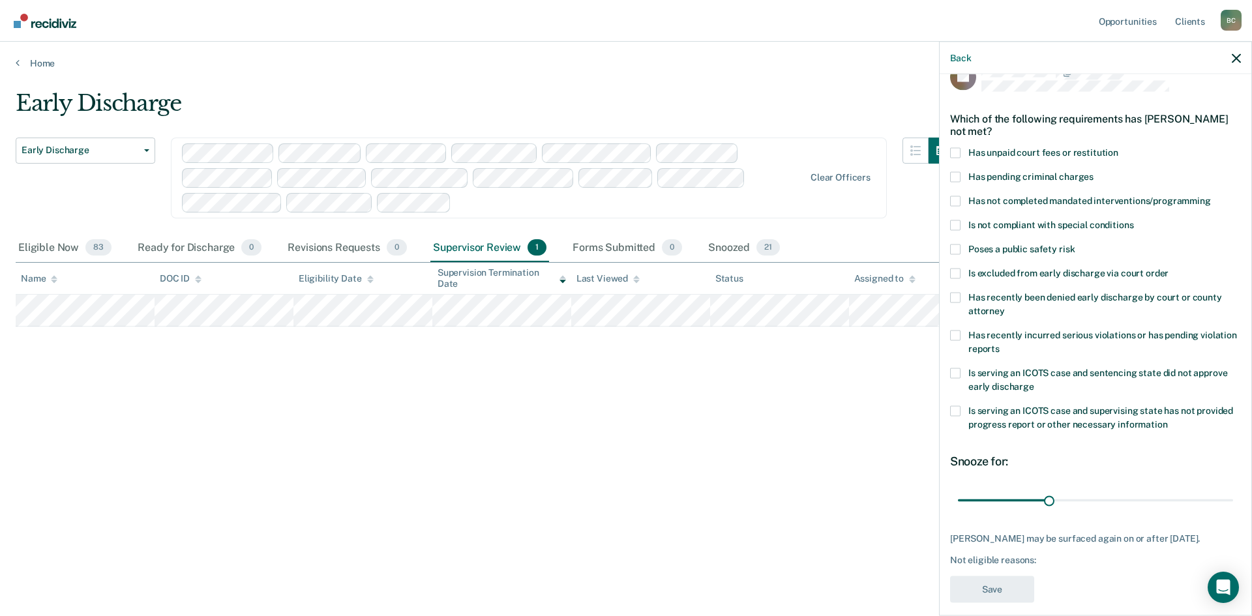
scroll to position [38, 0]
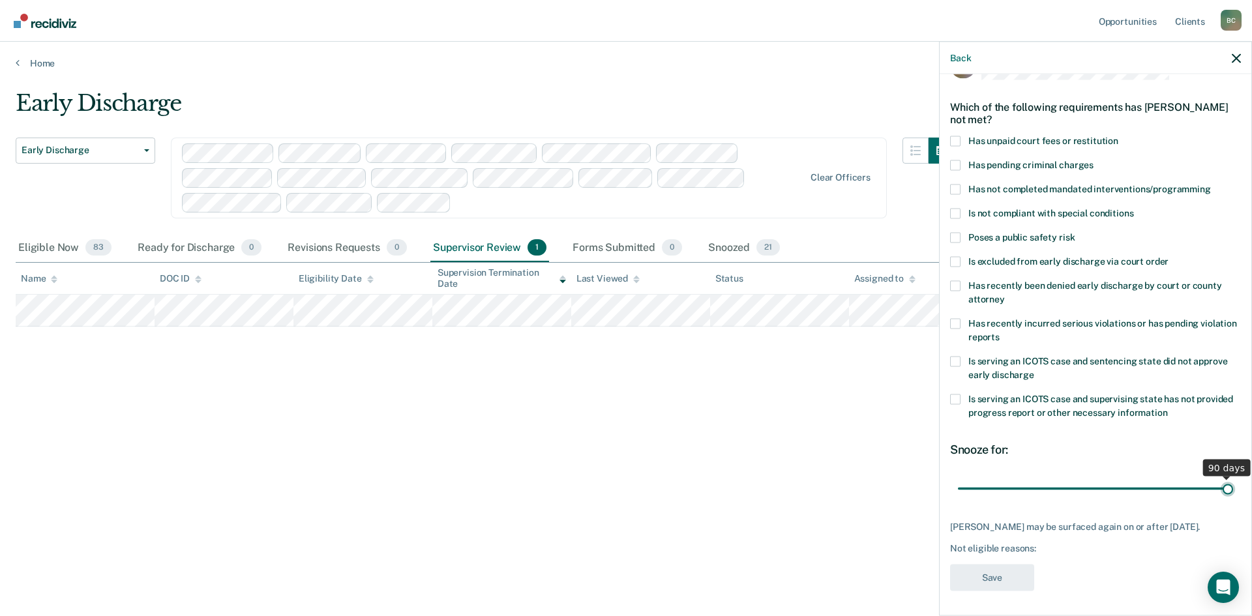
drag, startPoint x: 1043, startPoint y: 488, endPoint x: 1223, endPoint y: 482, distance: 179.4
type input "90"
click at [1223, 482] on input "range" at bounding box center [1095, 488] width 275 height 23
click at [989, 546] on div "Not eligible reasons:" at bounding box center [1095, 547] width 291 height 11
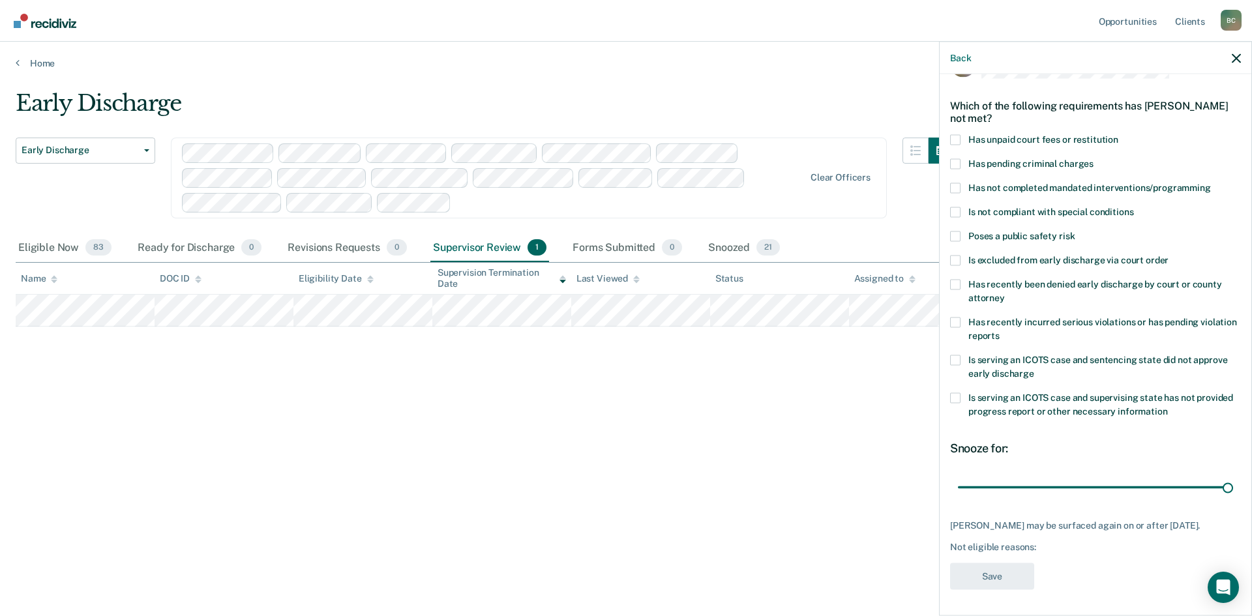
click at [989, 546] on div "Not eligible reasons:" at bounding box center [1095, 547] width 291 height 11
click at [1014, 425] on div "RB Which of the following requirements has [PERSON_NAME] not met? Has unpaid co…" at bounding box center [1095, 324] width 291 height 546
click at [766, 393] on div "Early Discharge Early Discharge Early Discharge Clear officers Eligible Now 83 …" at bounding box center [626, 304] width 1221 height 428
click at [1234, 61] on icon "button" at bounding box center [1236, 57] width 9 height 9
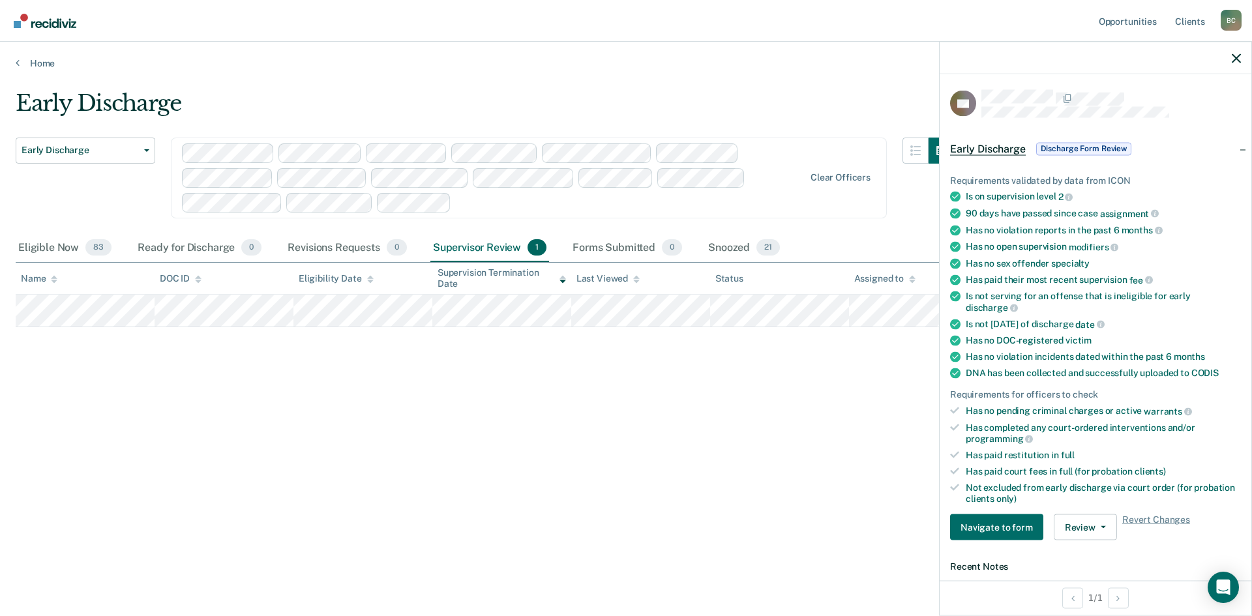
scroll to position [261, 0]
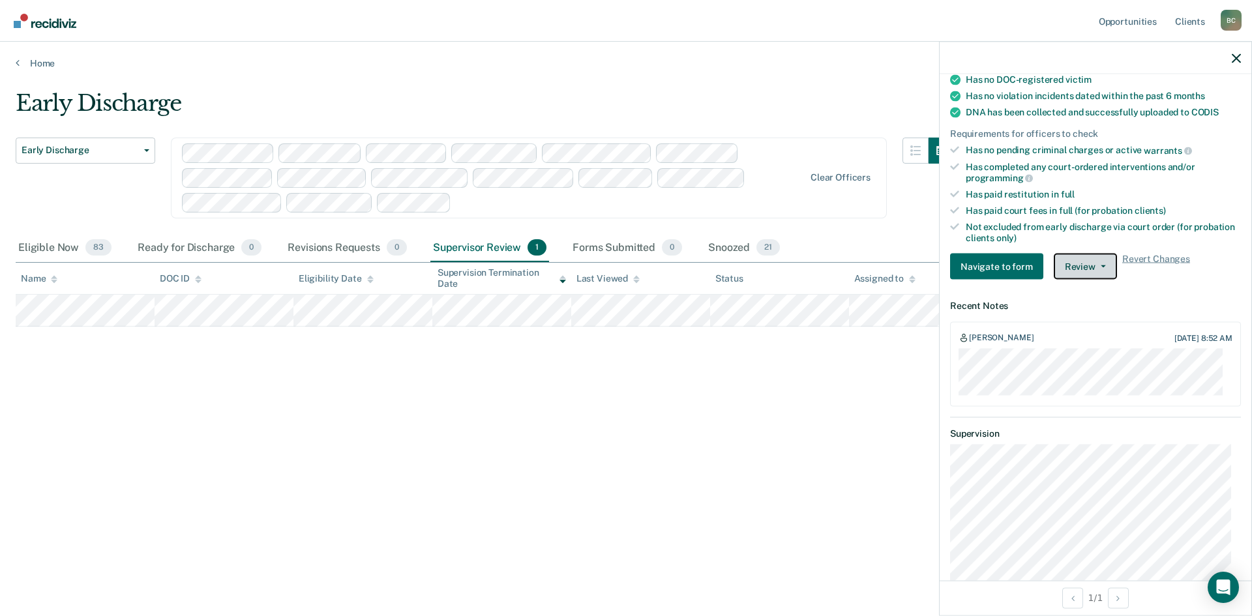
click at [1071, 265] on button "Review" at bounding box center [1085, 267] width 63 height 26
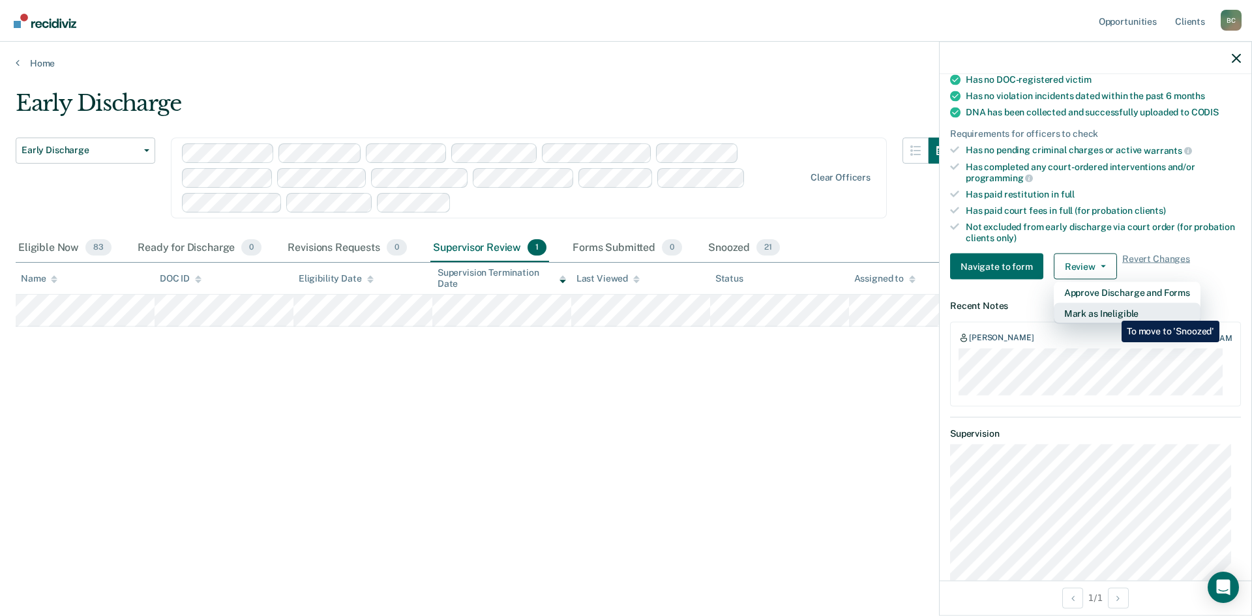
click at [1112, 311] on button "Mark as Ineligible" at bounding box center [1127, 313] width 147 height 21
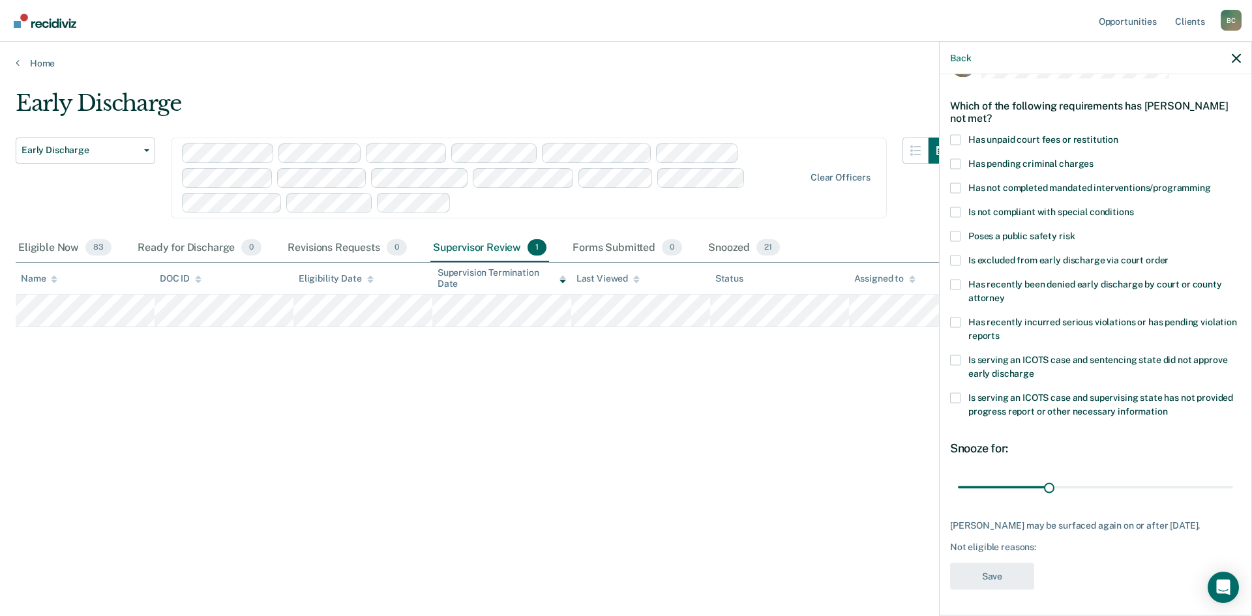
scroll to position [38, 0]
drag, startPoint x: 1046, startPoint y: 483, endPoint x: 1251, endPoint y: 520, distance: 208.6
type input "90"
click at [1233, 500] on input "range" at bounding box center [1095, 488] width 275 height 23
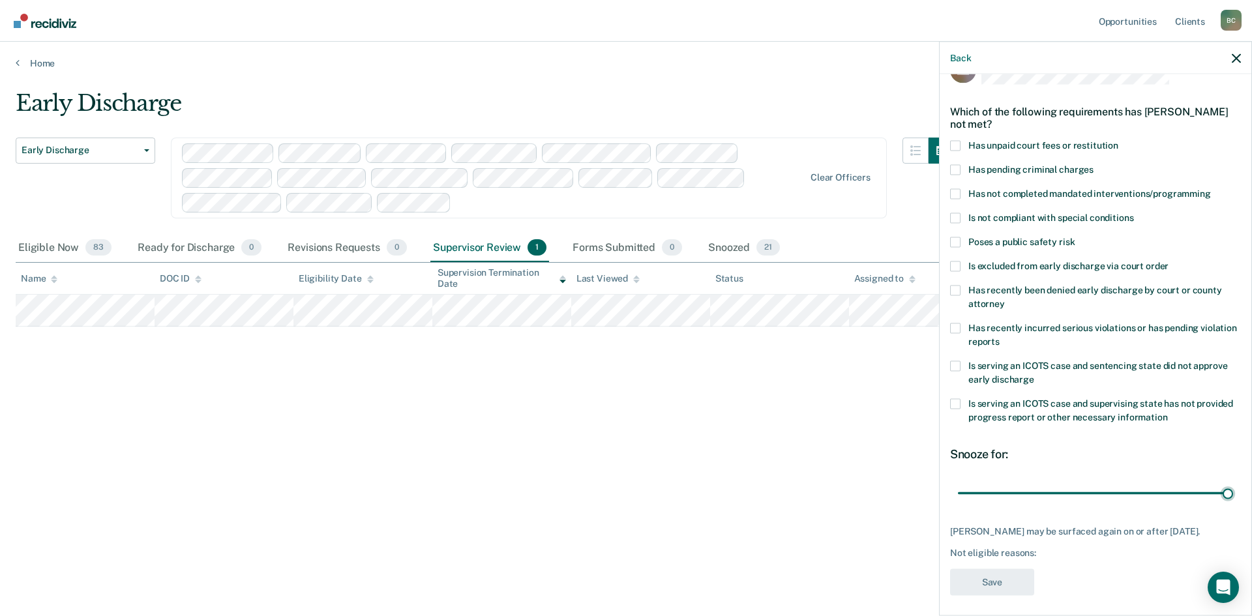
scroll to position [49, 0]
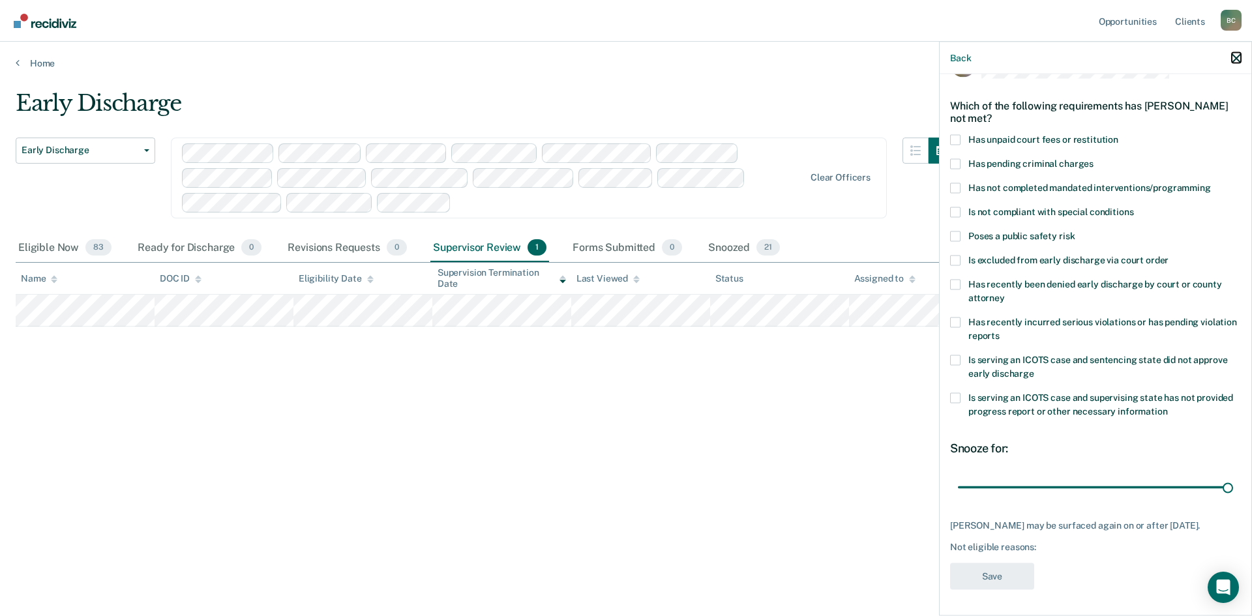
click at [1233, 56] on icon "button" at bounding box center [1236, 57] width 9 height 9
